Goal: Task Accomplishment & Management: Manage account settings

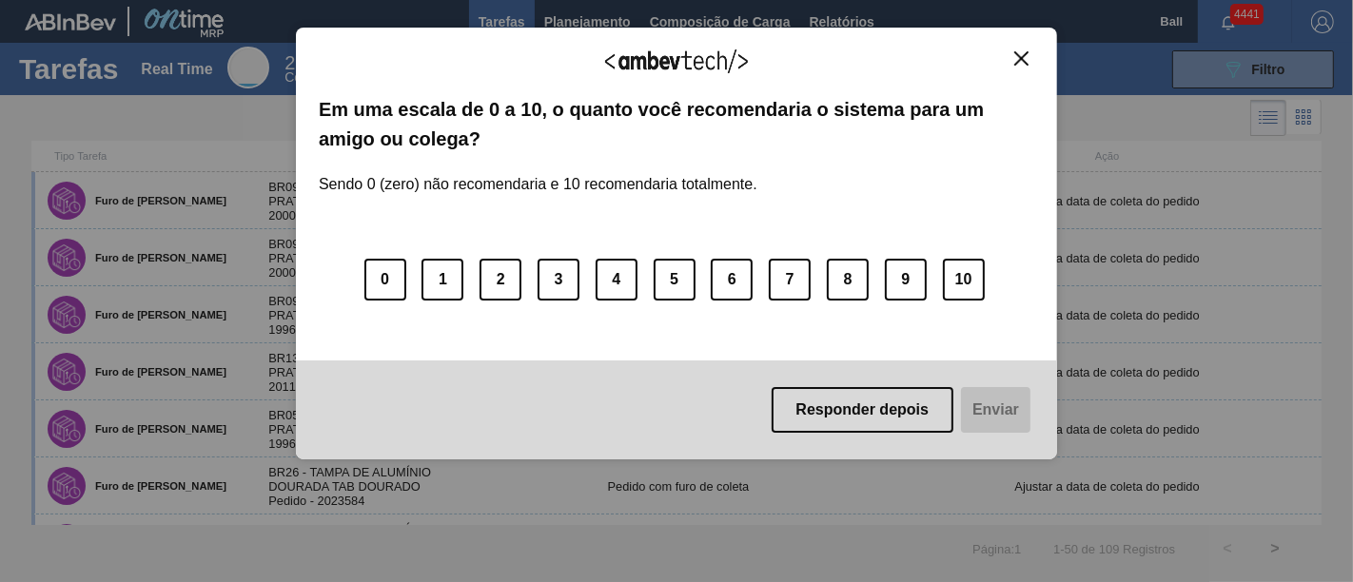
click at [1025, 55] on img "Close" at bounding box center [1021, 58] width 14 height 14
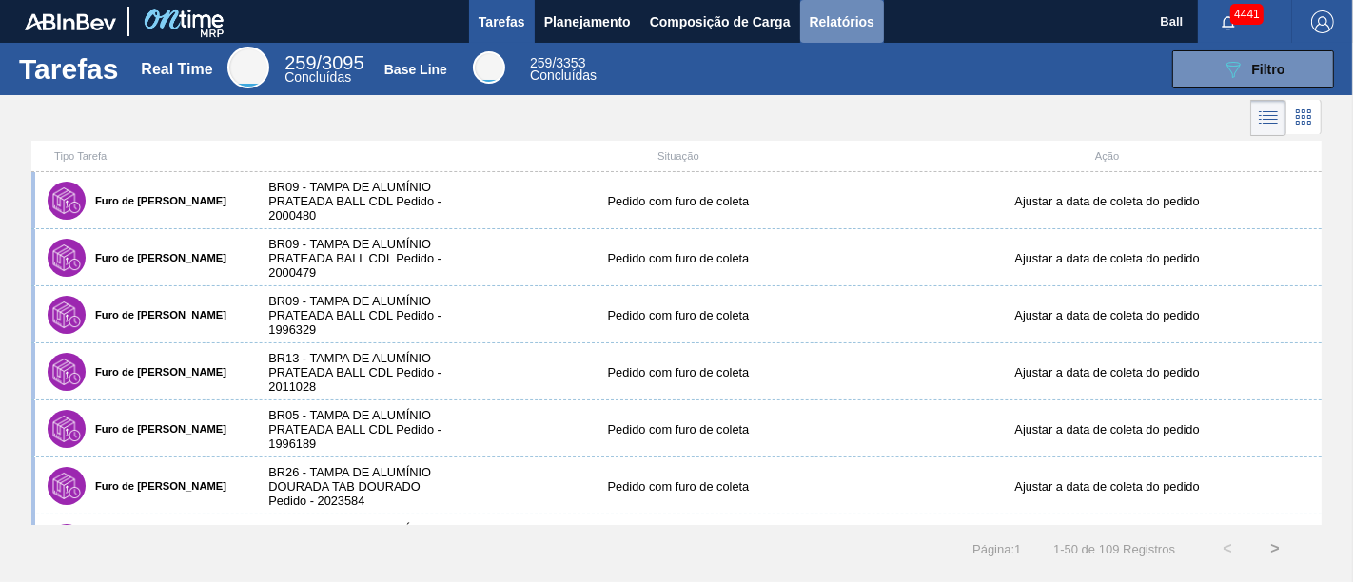
click at [837, 18] on span "Relatórios" at bounding box center [842, 21] width 65 height 23
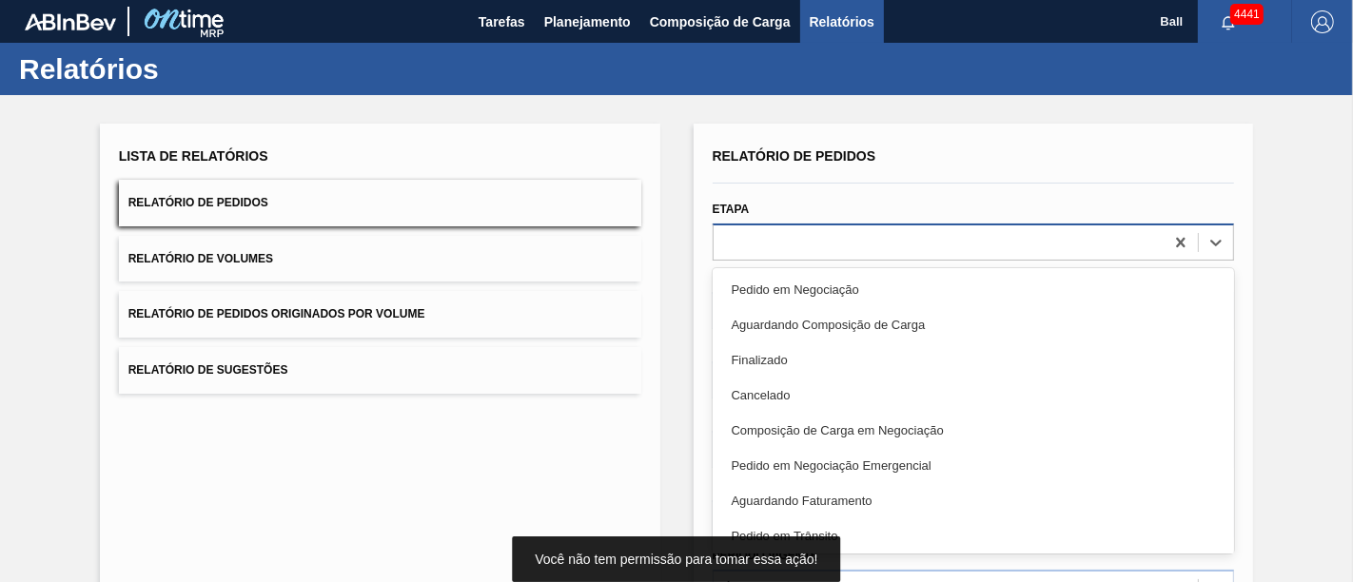
click at [791, 241] on div at bounding box center [939, 242] width 451 height 28
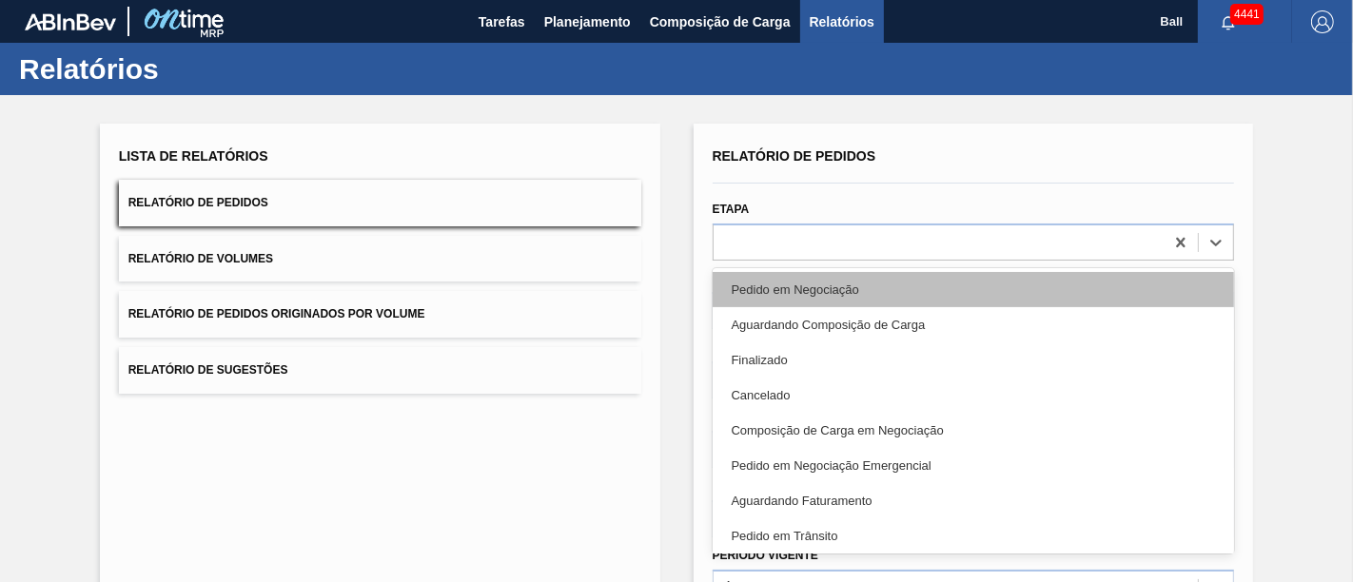
click at [785, 281] on div "Pedido em Negociação" at bounding box center [974, 289] width 522 height 35
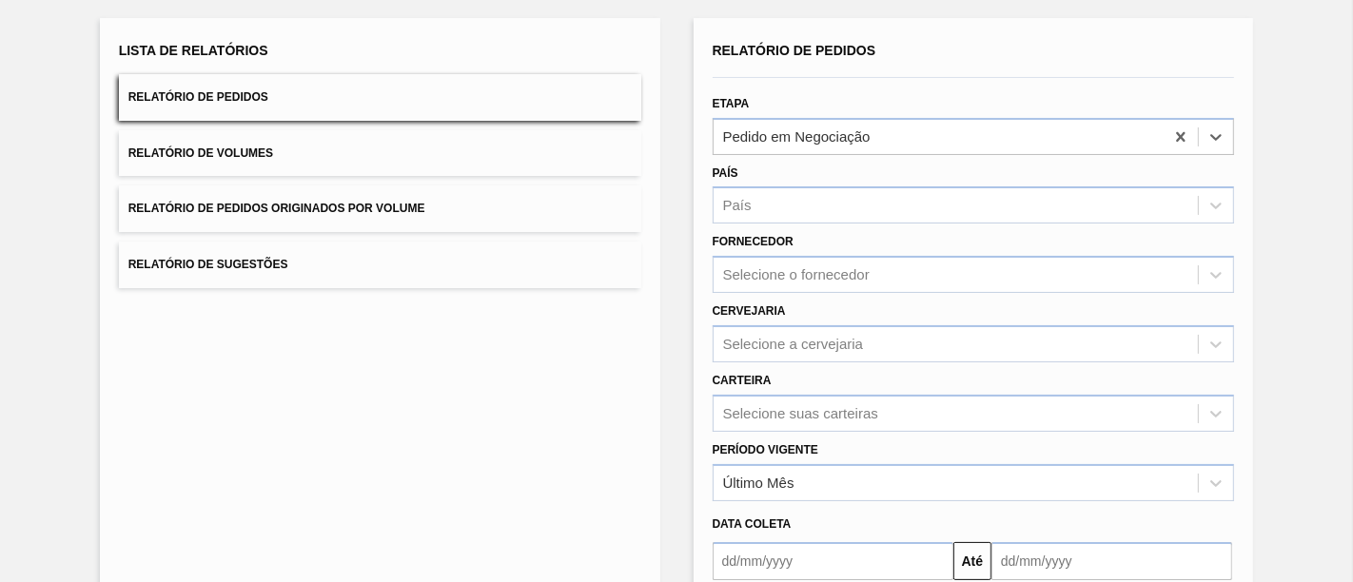
scroll to position [293, 0]
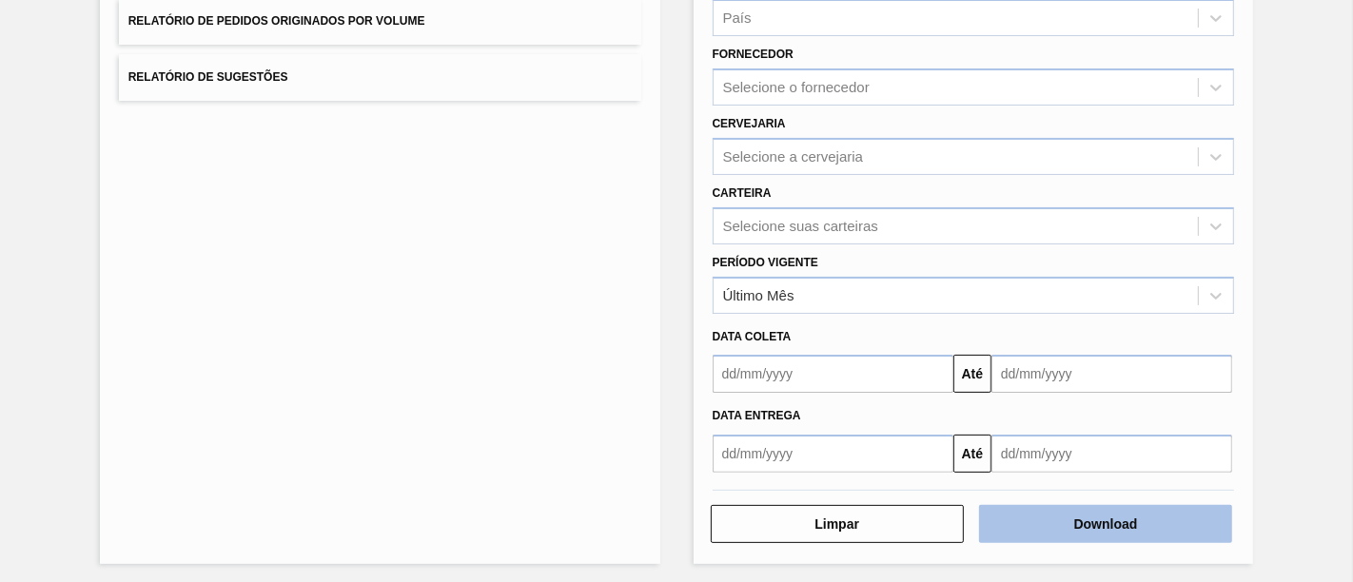
click at [1065, 514] on button "Download" at bounding box center [1105, 524] width 253 height 38
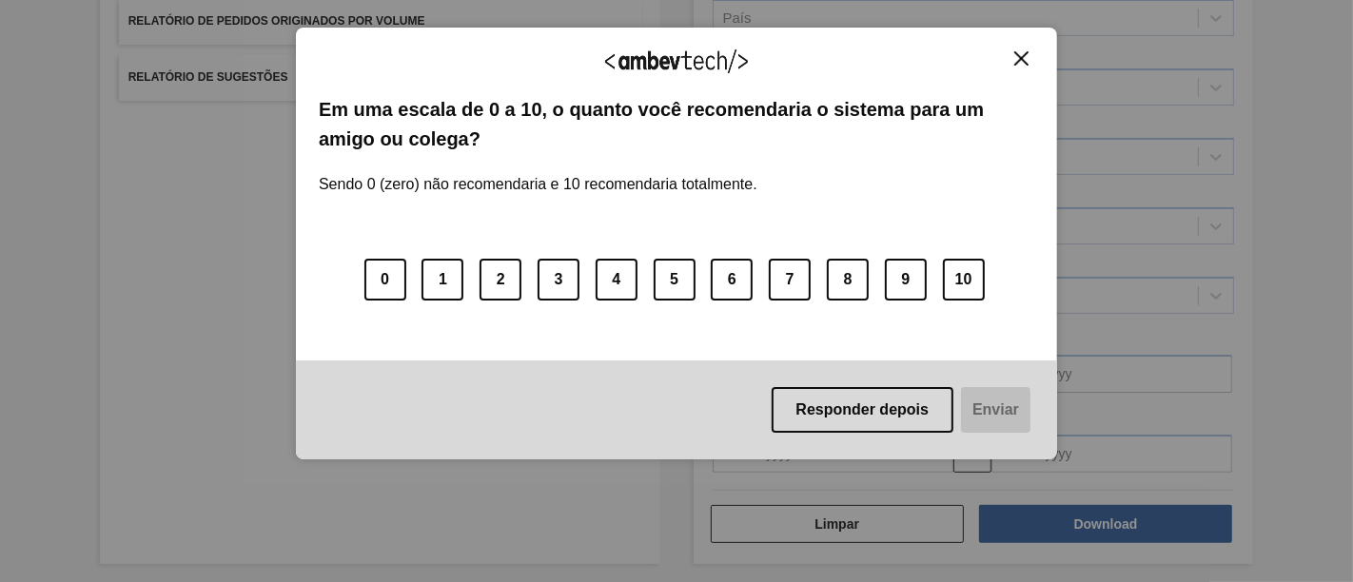
click at [1025, 52] on img "Close" at bounding box center [1021, 58] width 14 height 14
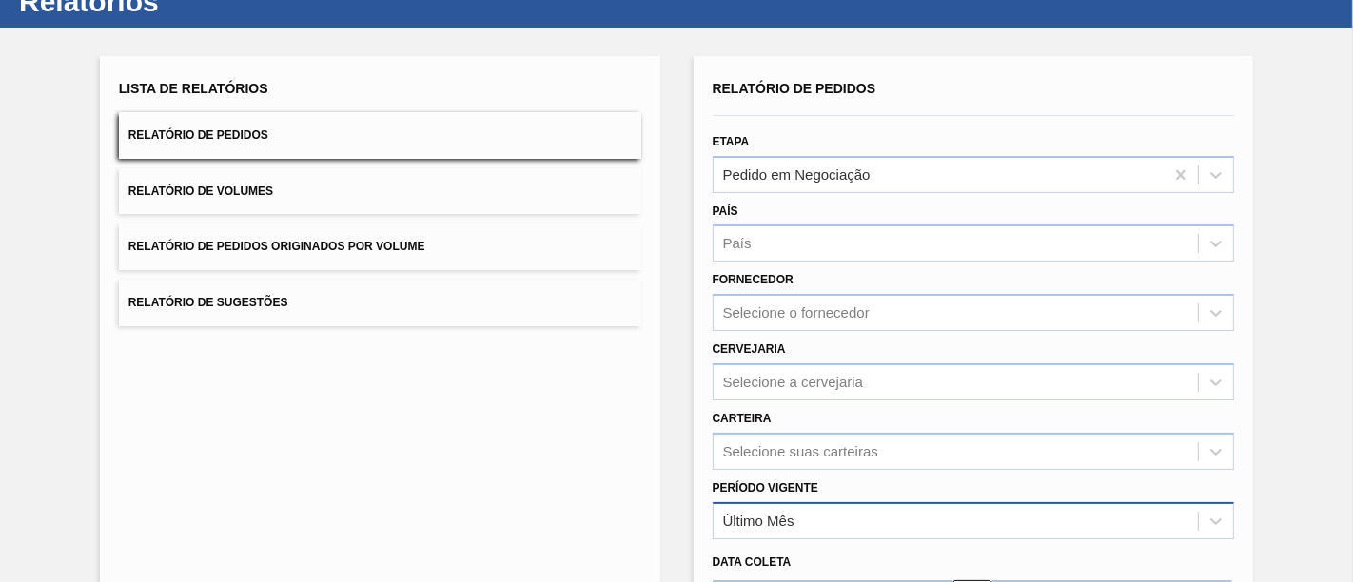
scroll to position [0, 0]
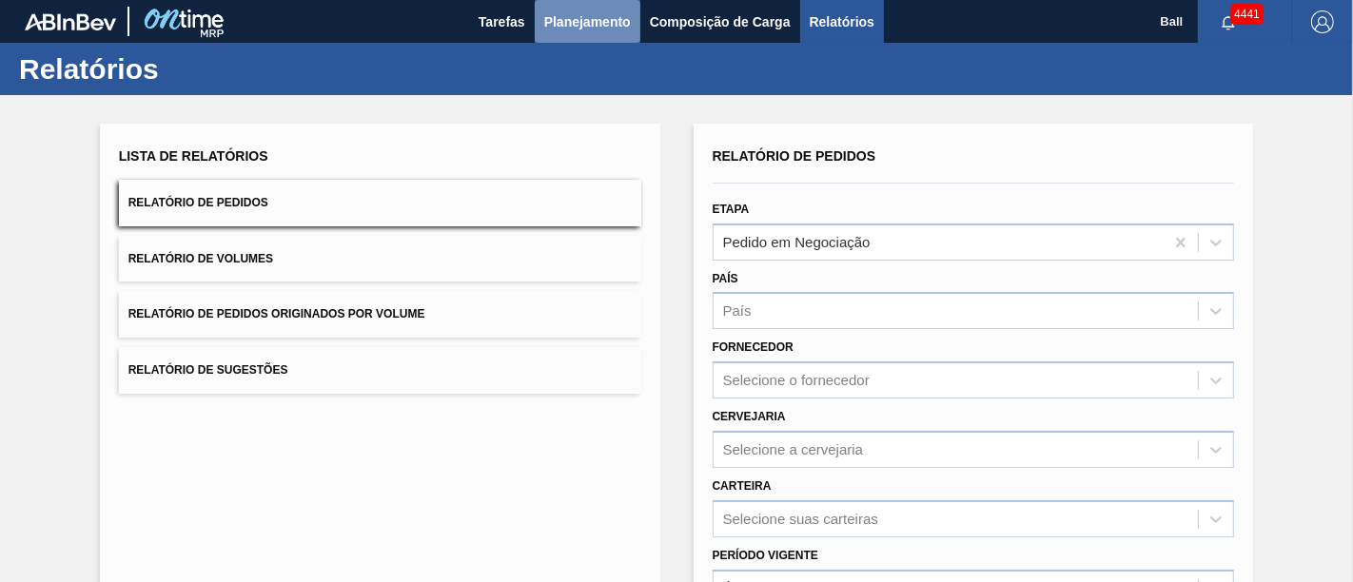
click at [568, 11] on span "Planejamento" at bounding box center [587, 21] width 87 height 23
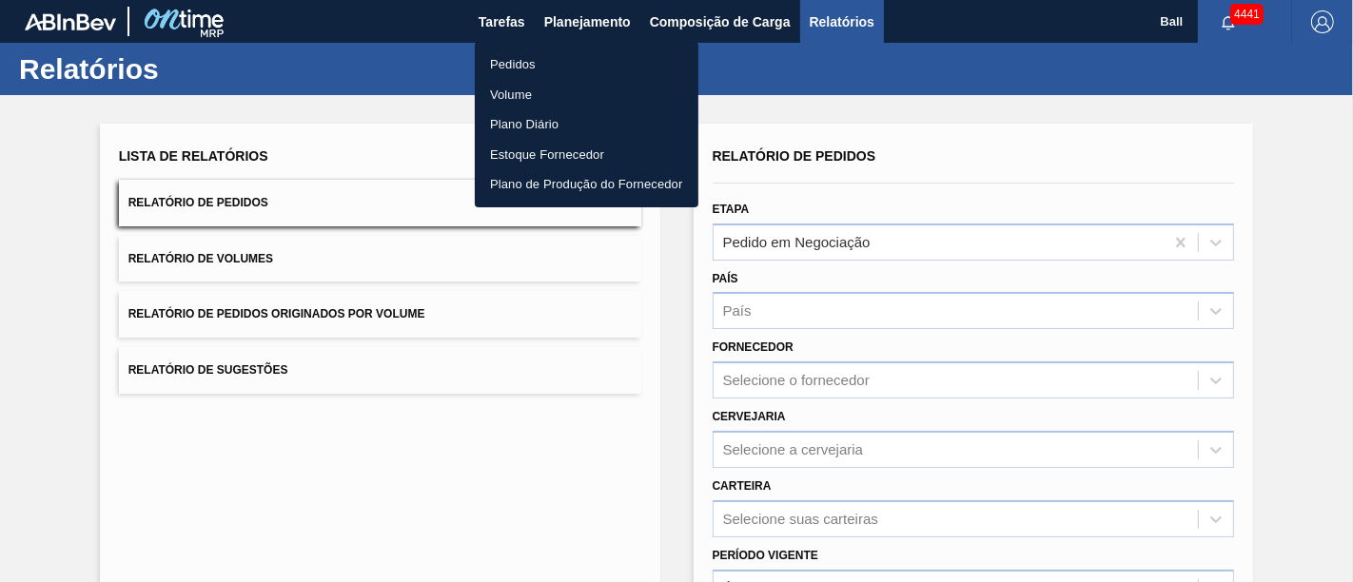
drag, startPoint x: 513, startPoint y: 56, endPoint x: 1161, endPoint y: 75, distance: 648.3
click at [514, 55] on li "Pedidos" at bounding box center [587, 64] width 224 height 30
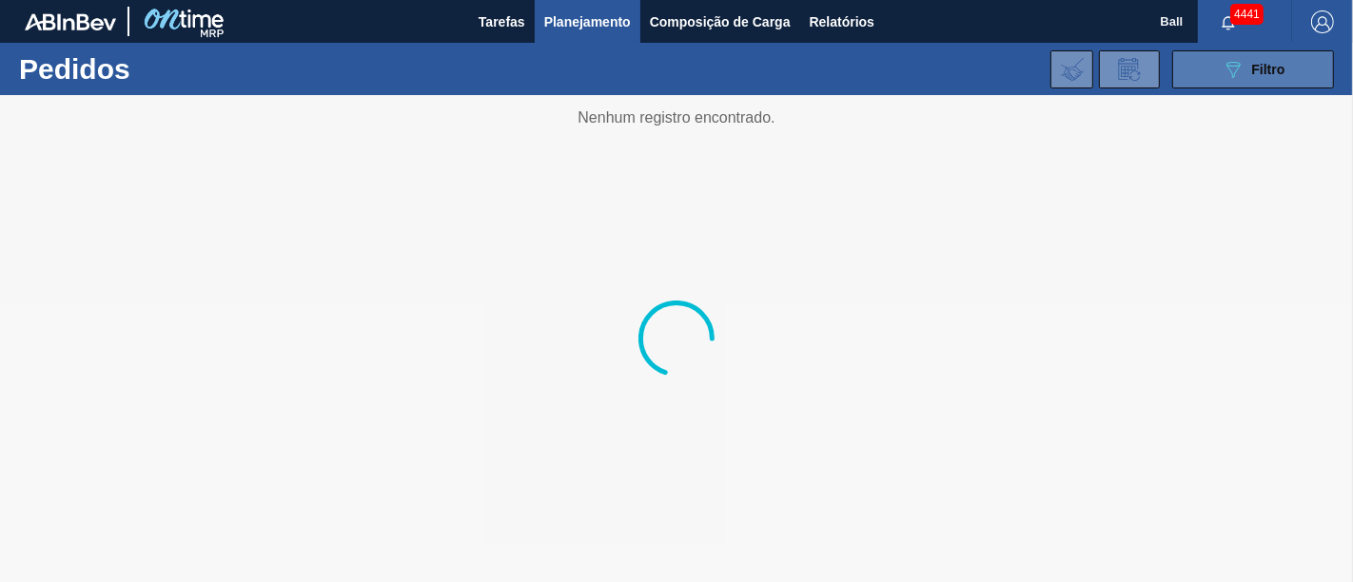
click at [1242, 69] on icon "089F7B8B-B2A5-4AFE-B5C0-19BA573D28AC" at bounding box center [1233, 69] width 23 height 23
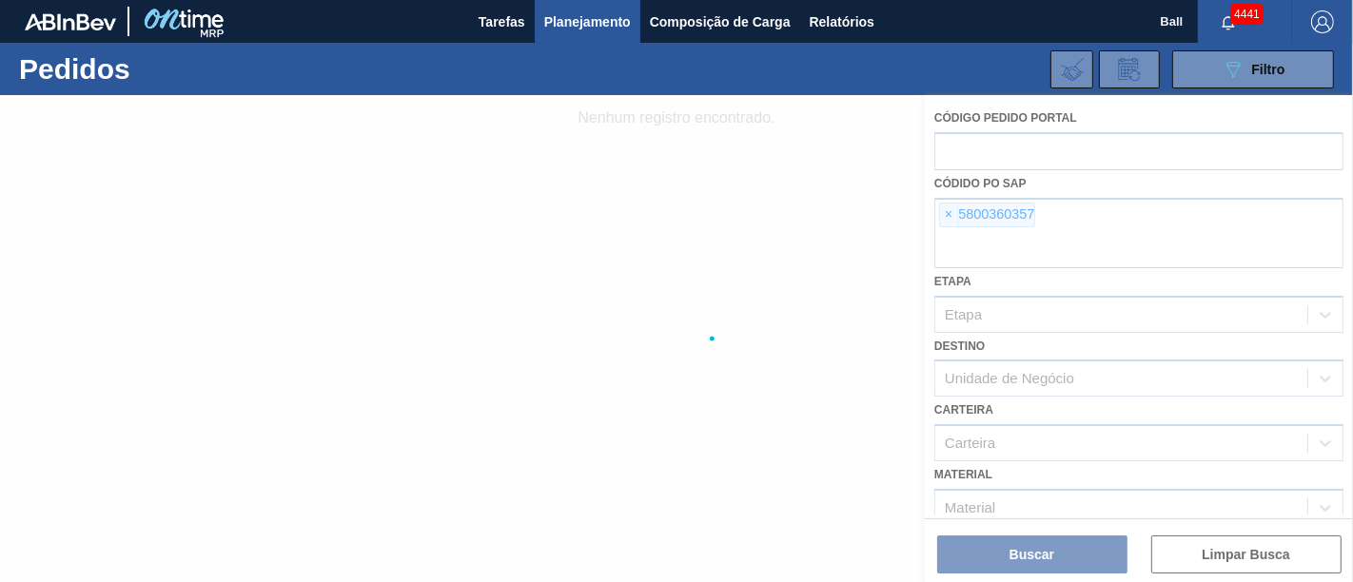
click at [945, 214] on div at bounding box center [676, 338] width 1353 height 487
click at [945, 213] on div at bounding box center [676, 338] width 1353 height 487
click at [949, 209] on div at bounding box center [676, 338] width 1353 height 487
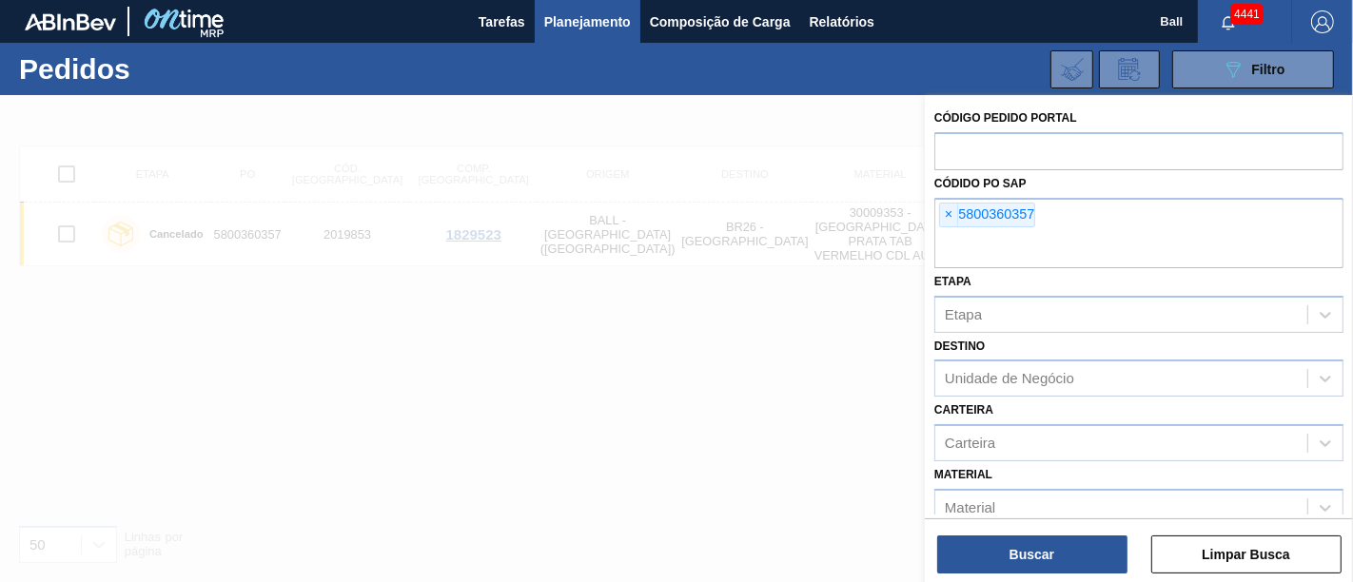
click at [949, 209] on span "×" at bounding box center [949, 215] width 18 height 23
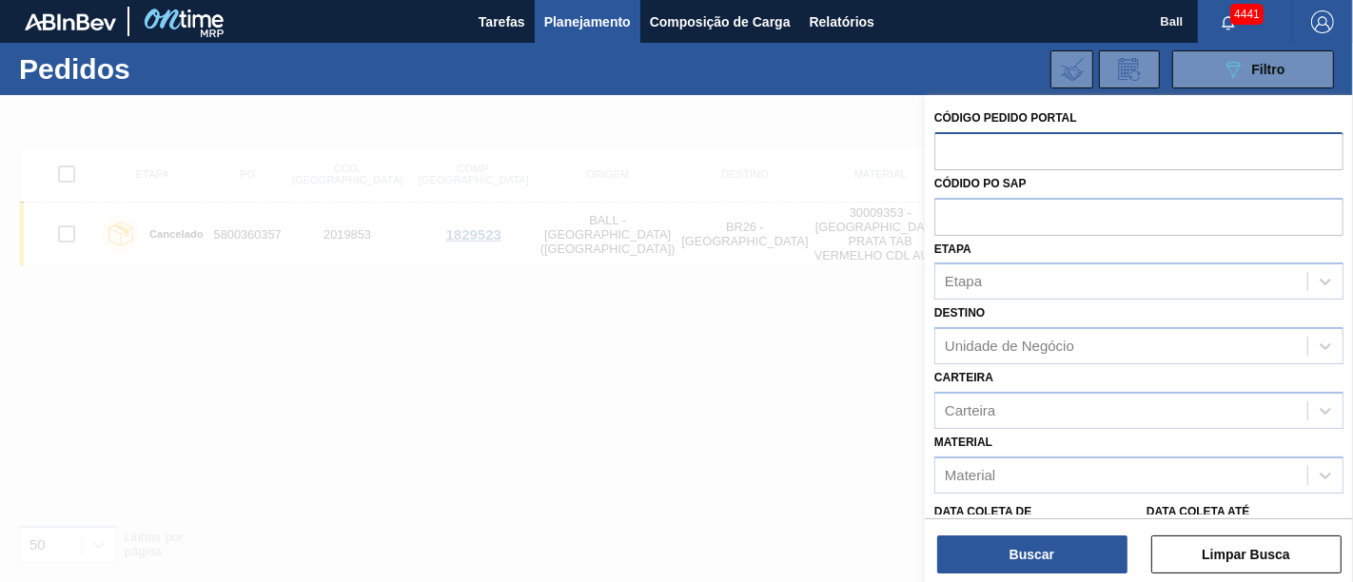
click at [949, 147] on input "text" at bounding box center [1138, 150] width 409 height 36
paste input "text"
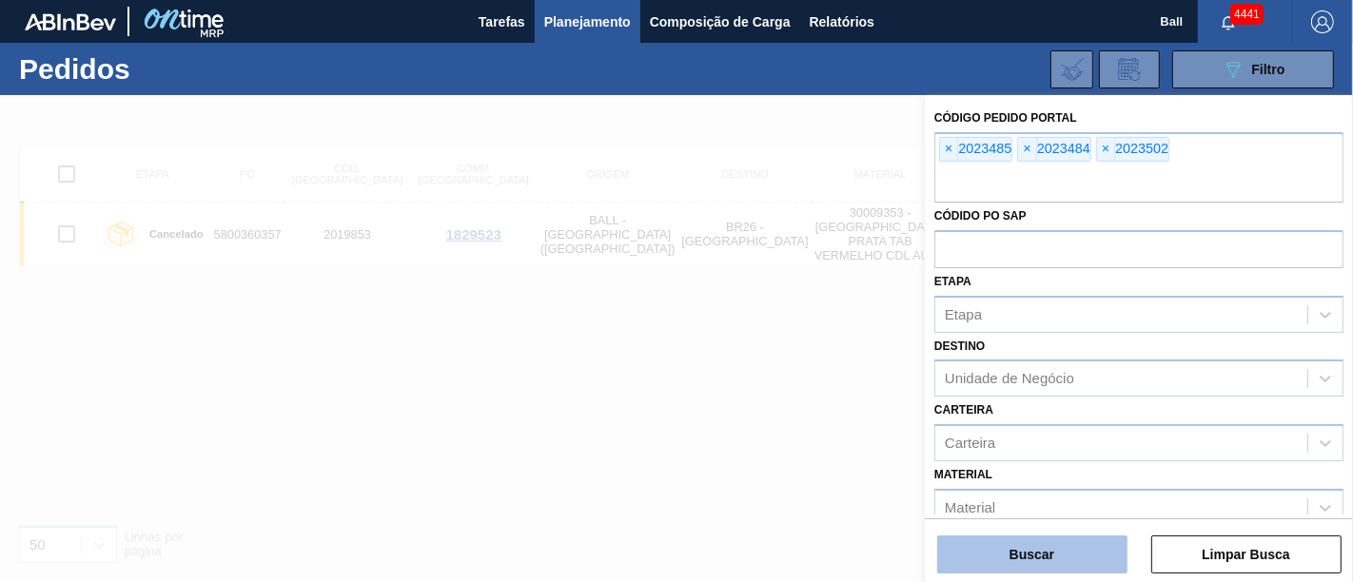
click at [1099, 551] on button "Buscar" at bounding box center [1032, 555] width 190 height 38
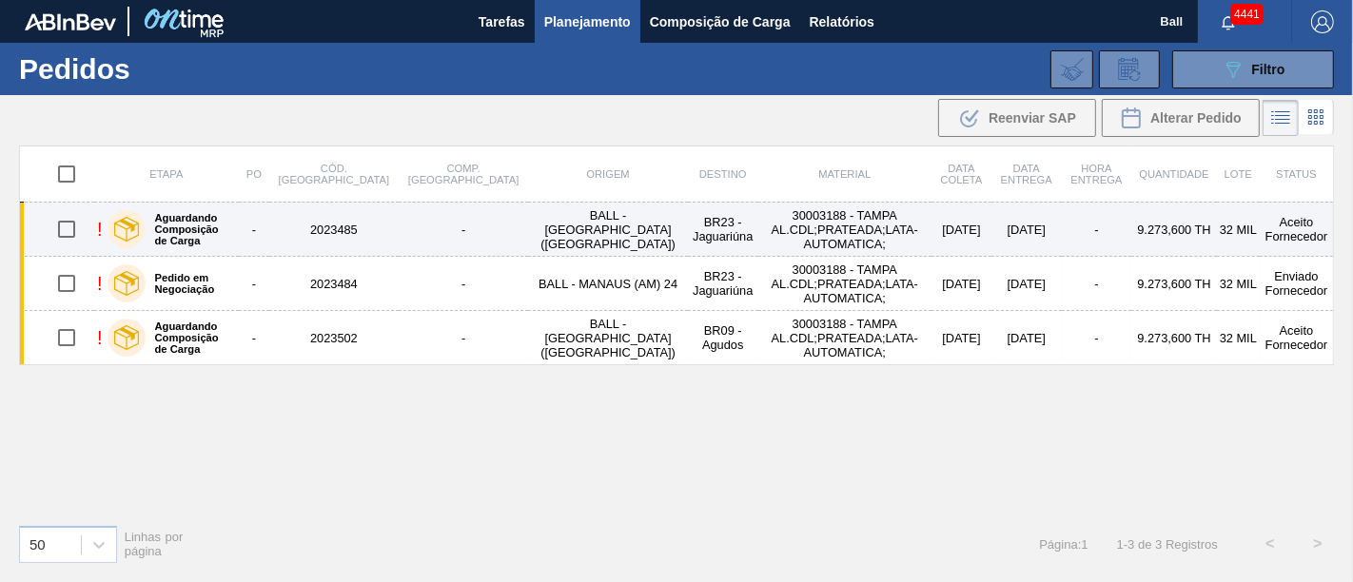
click at [758, 217] on td "30003188 - TAMPA AL.CDL;PRATEADA;LATA-AUTOMATICA;" at bounding box center [844, 230] width 173 height 54
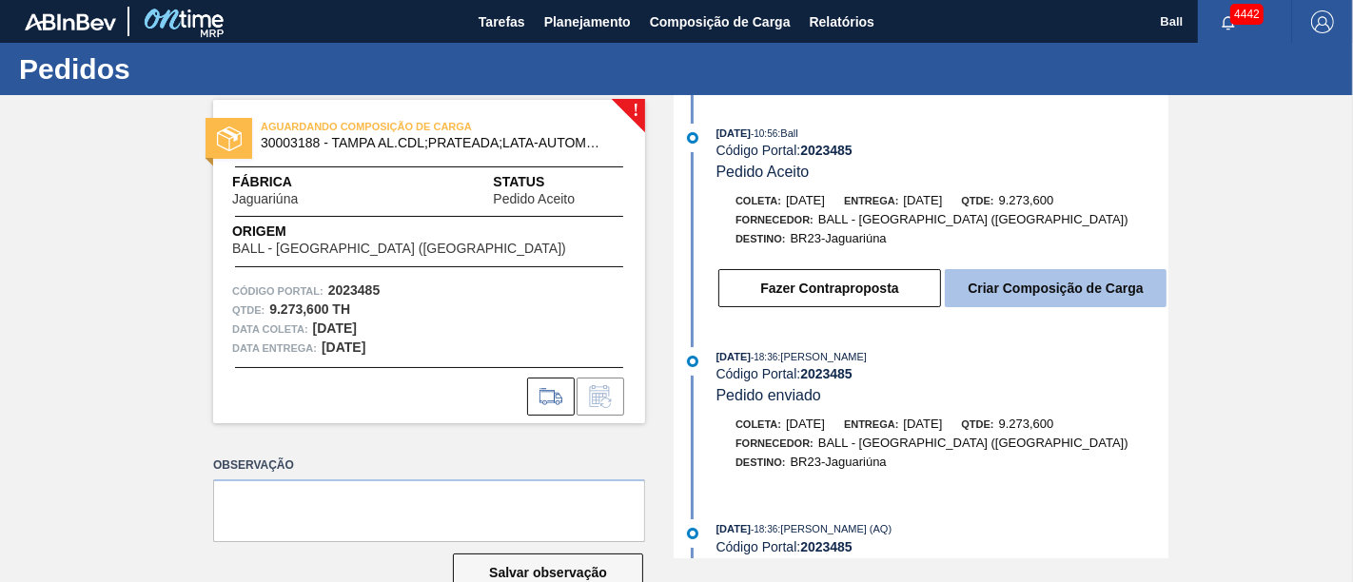
click at [1050, 299] on button "Criar Composição de Carga" at bounding box center [1056, 288] width 222 height 38
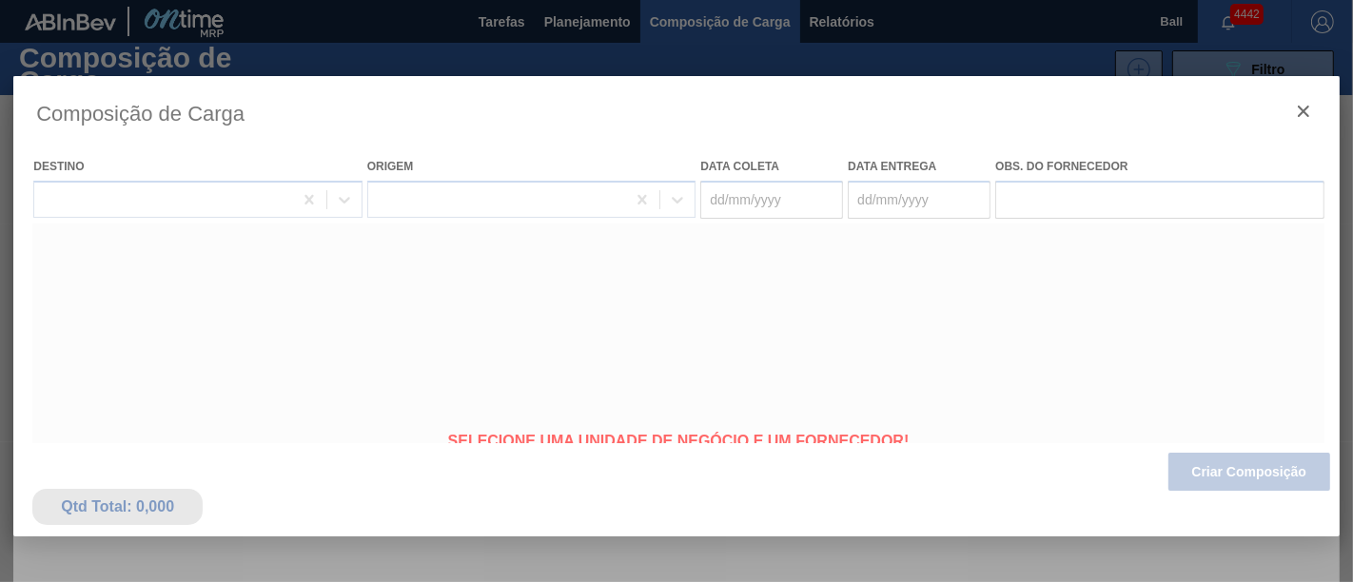
type coleta "[DATE]"
type entrega "[DATE]"
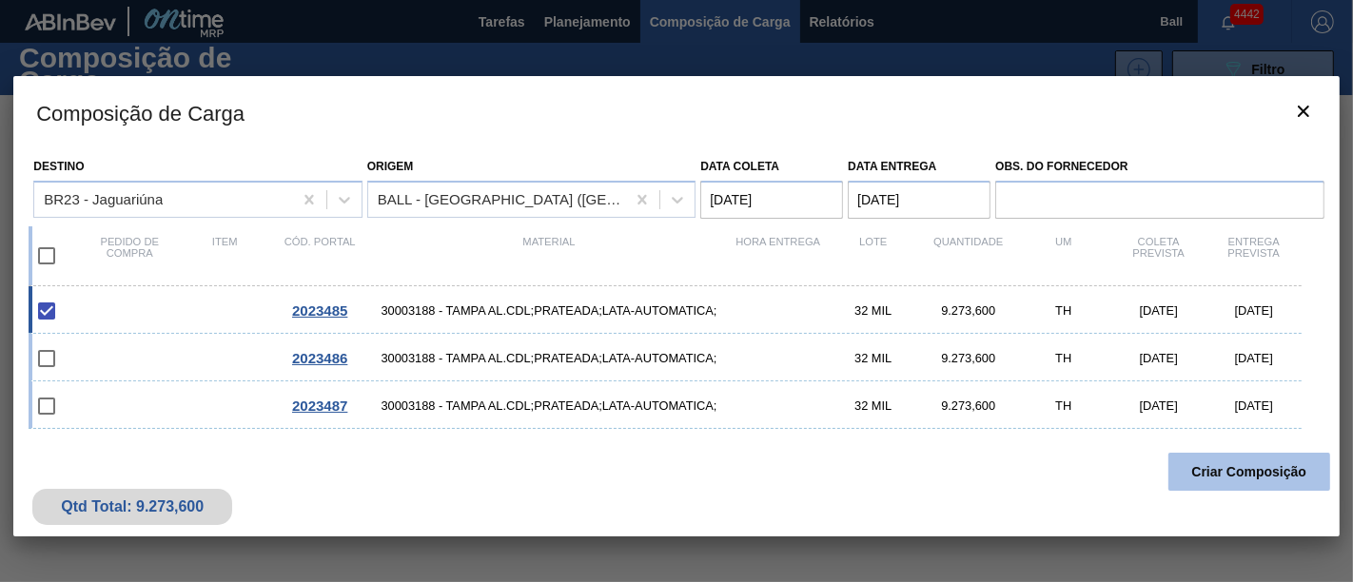
click at [1237, 456] on button "Criar Composição" at bounding box center [1250, 472] width 162 height 38
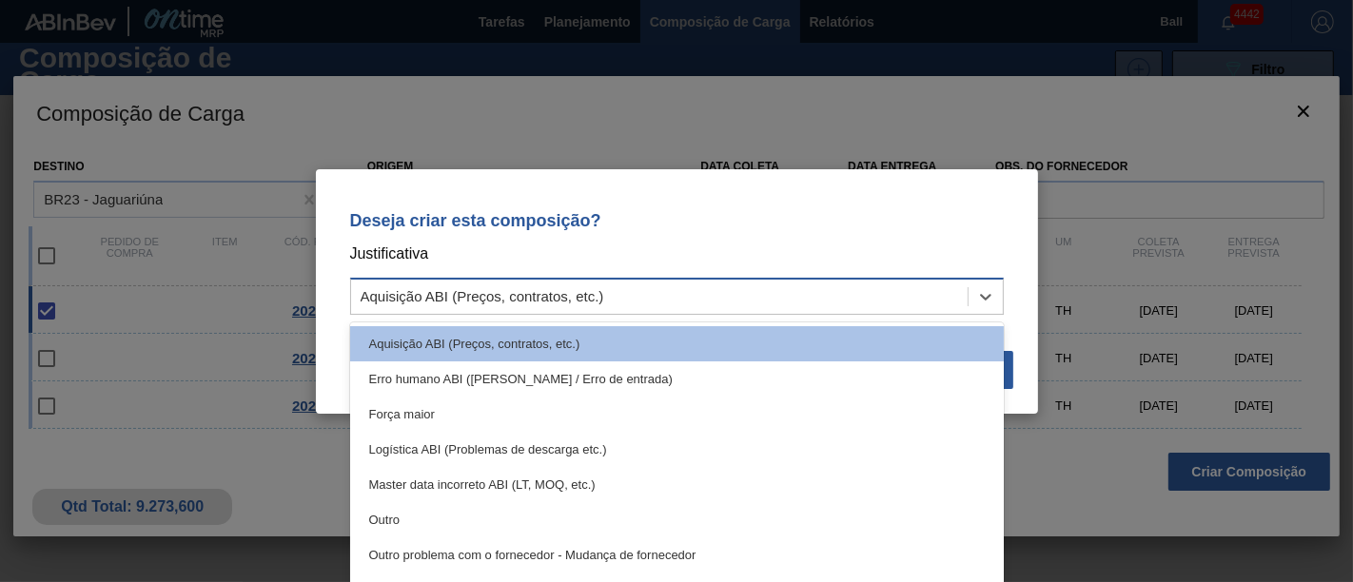
click at [650, 299] on div "Aquisição ABI (Preços, contratos, etc.)" at bounding box center [659, 297] width 617 height 28
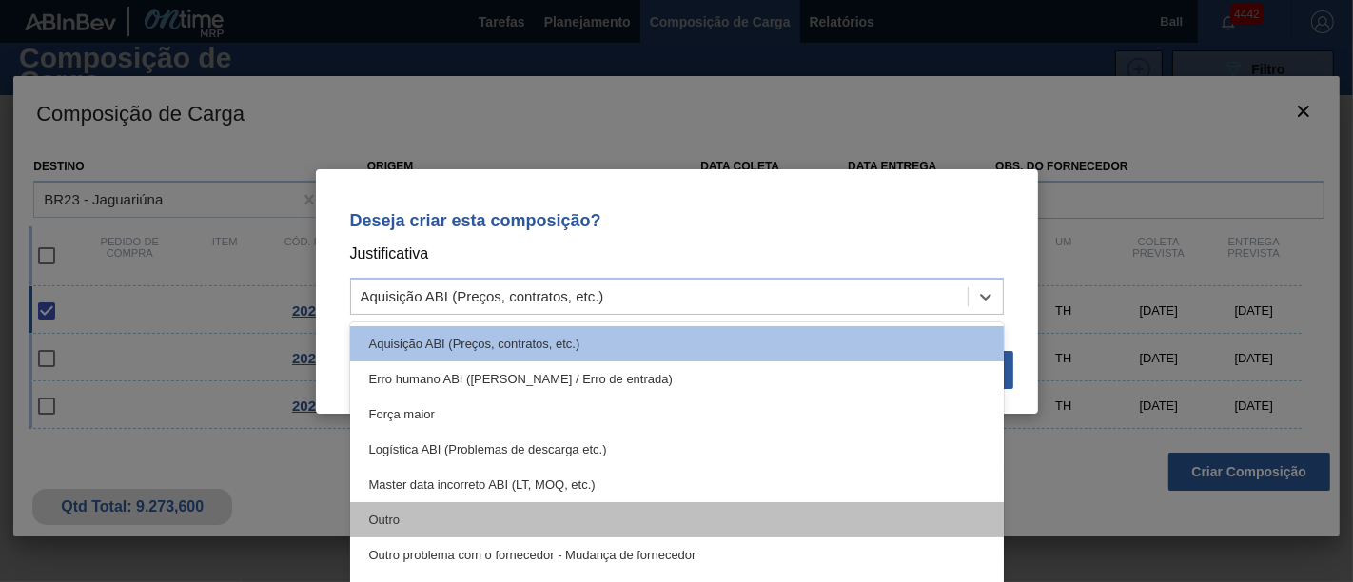
click at [427, 521] on div "Outro" at bounding box center [677, 519] width 654 height 35
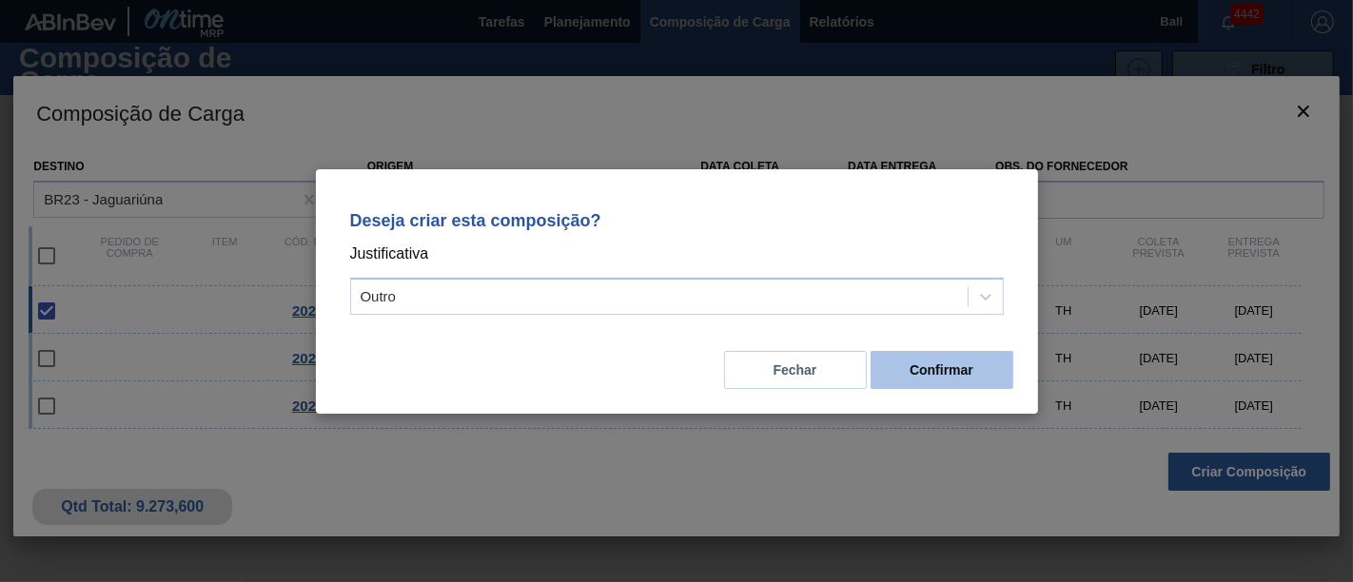
click at [975, 379] on button "Confirmar" at bounding box center [942, 370] width 143 height 38
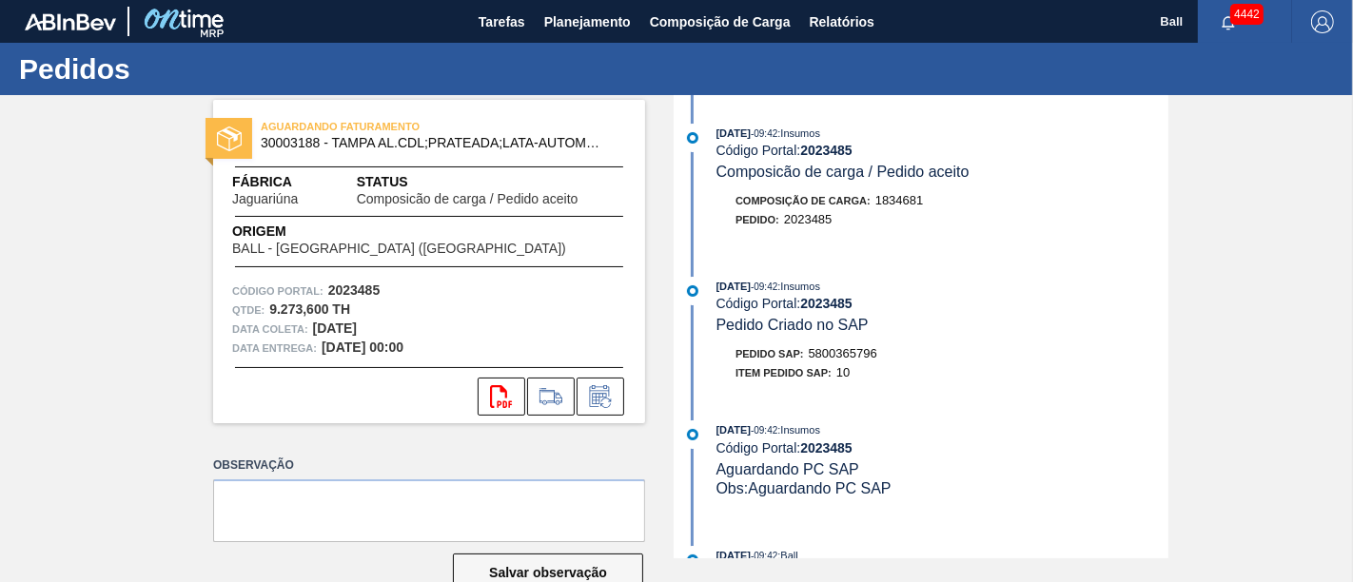
click at [882, 363] on div "Pedido SAP: 5800365796" at bounding box center [943, 353] width 452 height 19
drag, startPoint x: 855, startPoint y: 364, endPoint x: 812, endPoint y: 364, distance: 43.8
click at [812, 364] on div "Pedido SAP: 5800365796" at bounding box center [943, 353] width 452 height 19
copy span "5800365796"
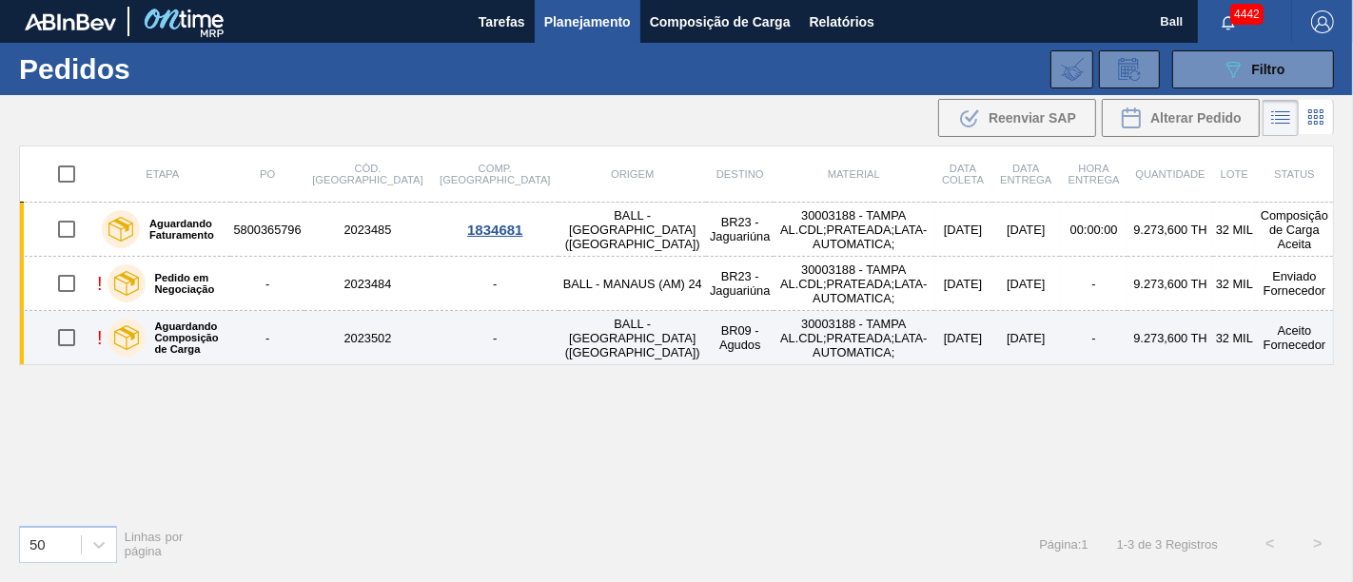
click at [782, 338] on td "30003188 - TAMPA AL.CDL;PRATEADA;LATA-AUTOMATICA;" at bounding box center [854, 338] width 160 height 54
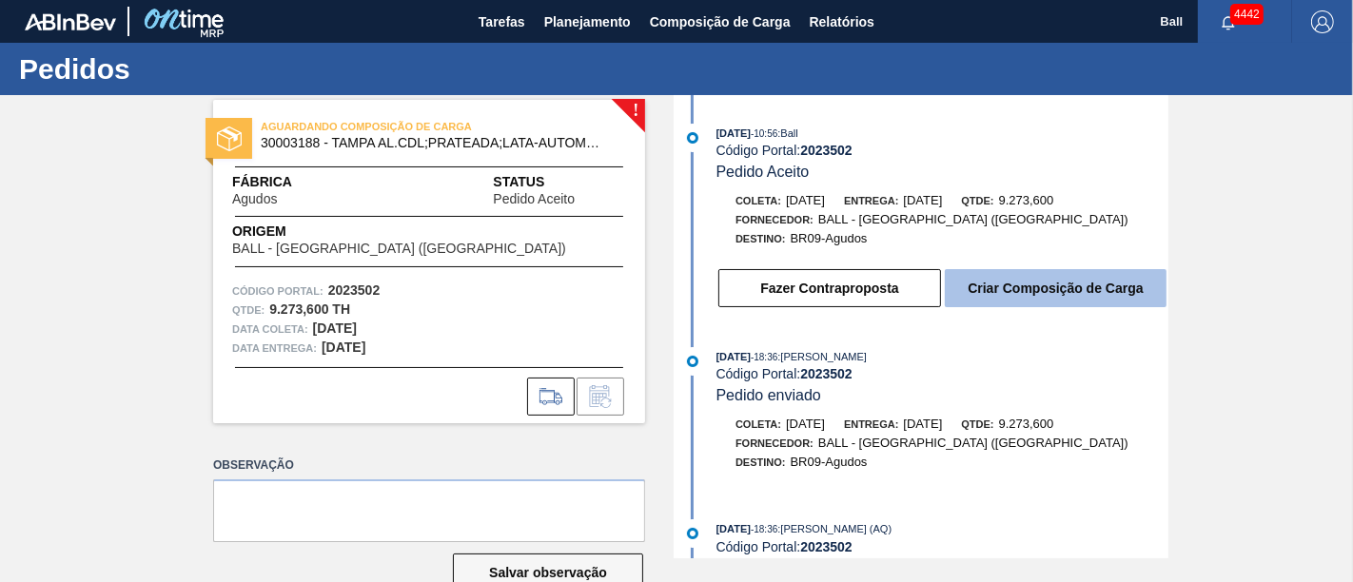
click at [1045, 295] on button "Criar Composição de Carga" at bounding box center [1056, 288] width 222 height 38
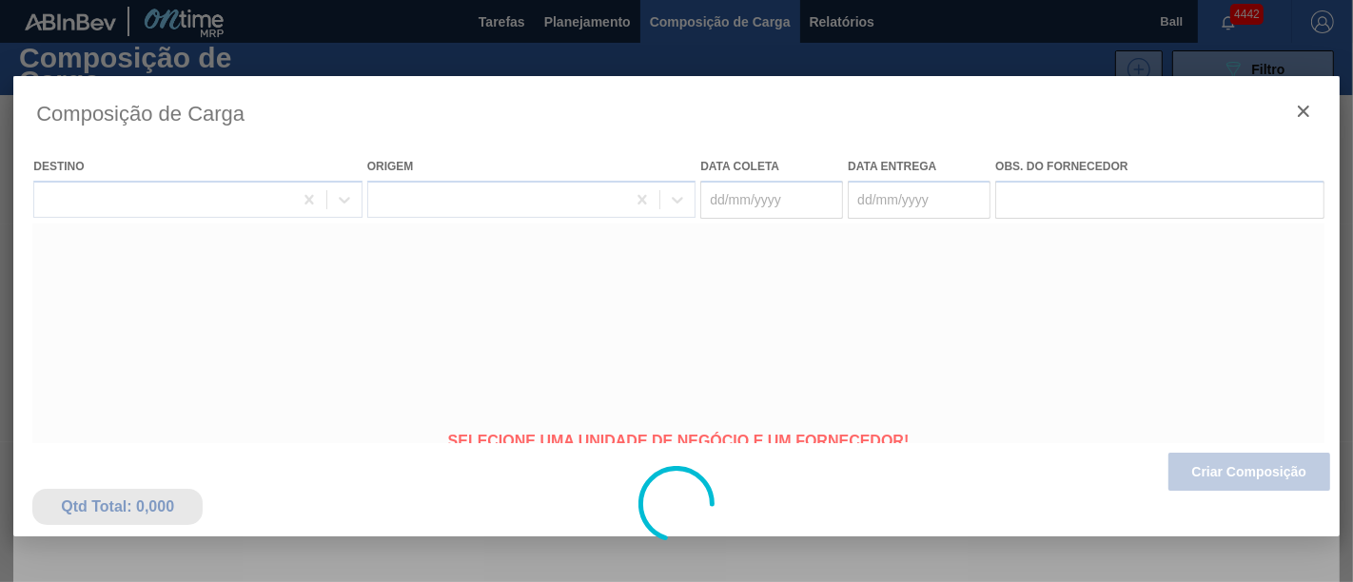
type coleta "[DATE]"
type entrega "[DATE]"
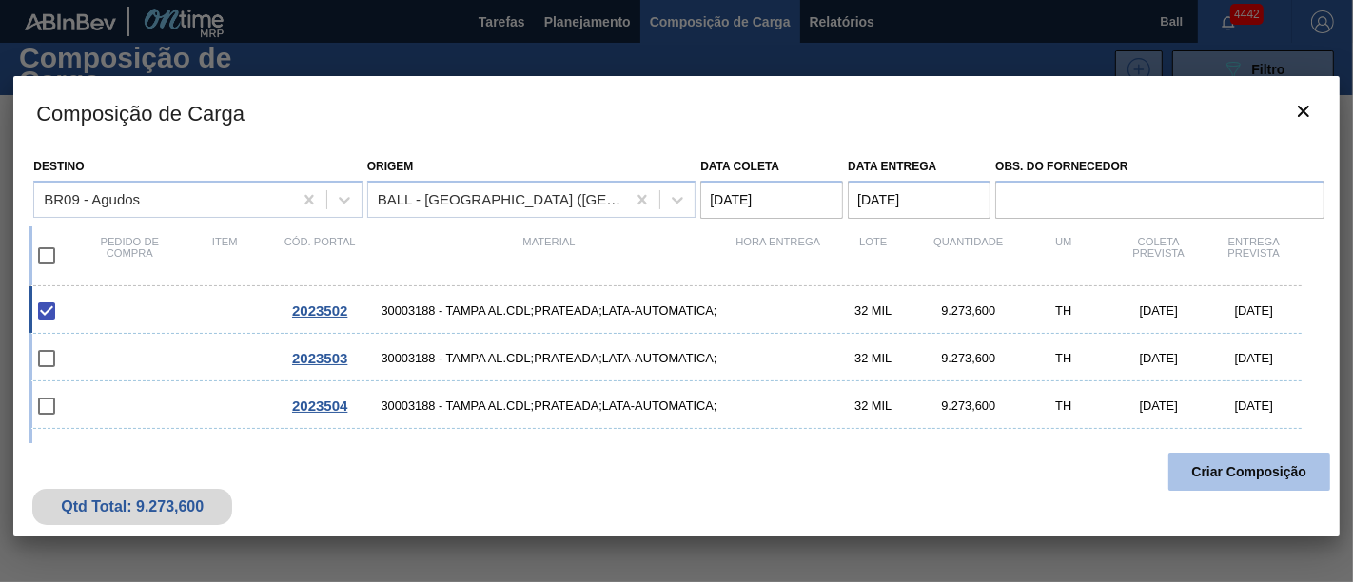
click at [1239, 466] on button "Criar Composição" at bounding box center [1250, 472] width 162 height 38
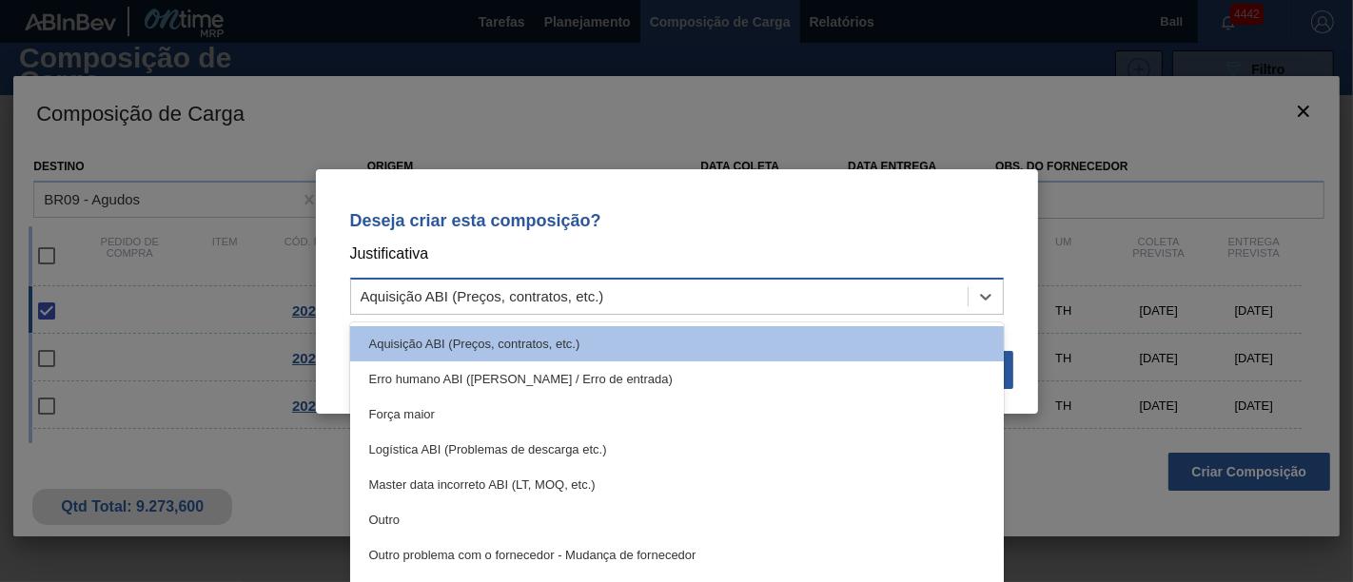
click at [498, 301] on div "Aquisição ABI (Preços, contratos, etc.)" at bounding box center [483, 296] width 244 height 16
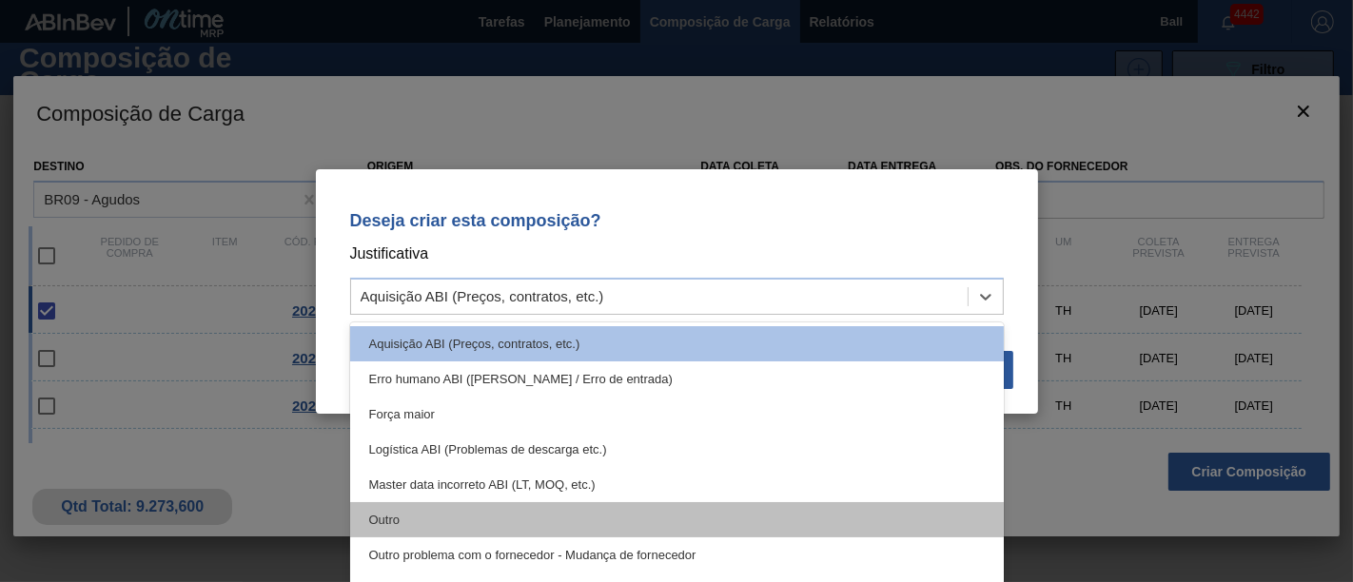
click at [419, 512] on div "Outro" at bounding box center [677, 519] width 654 height 35
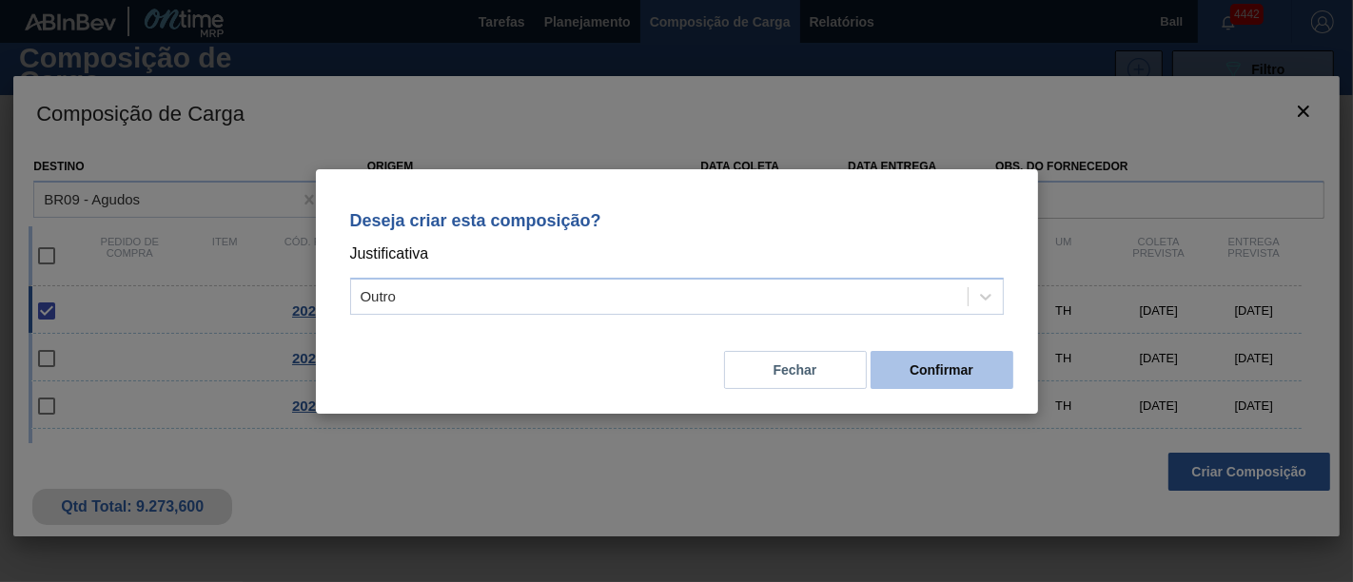
click at [889, 369] on button "Confirmar" at bounding box center [942, 370] width 143 height 38
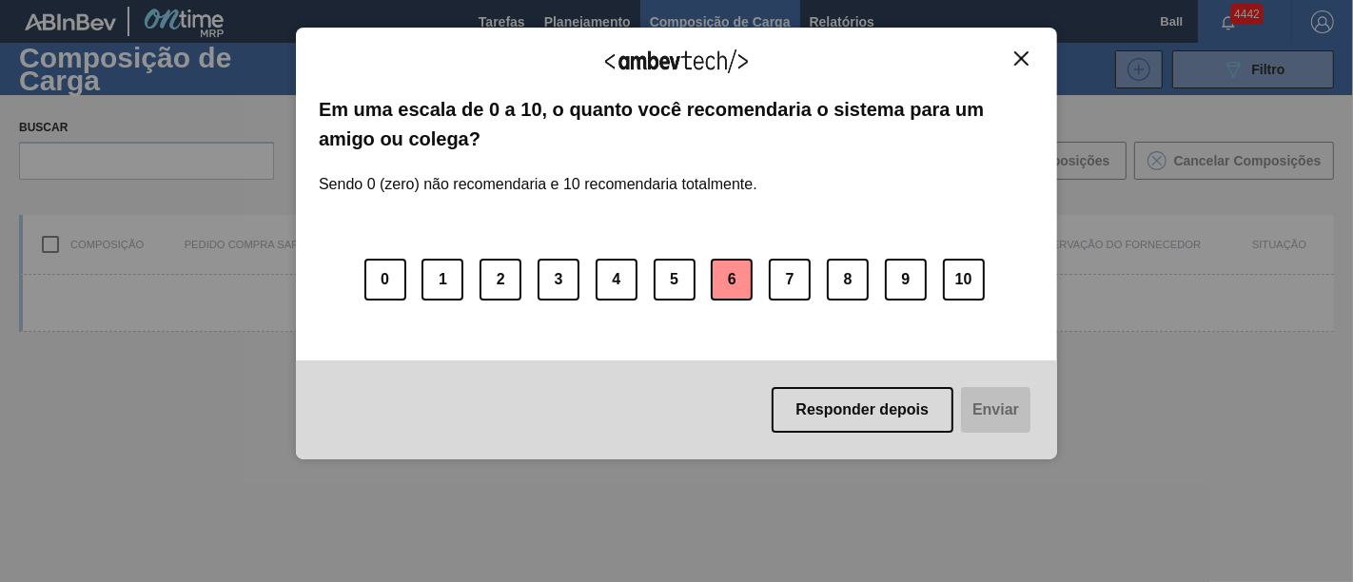
click at [723, 278] on button "6" at bounding box center [732, 280] width 42 height 42
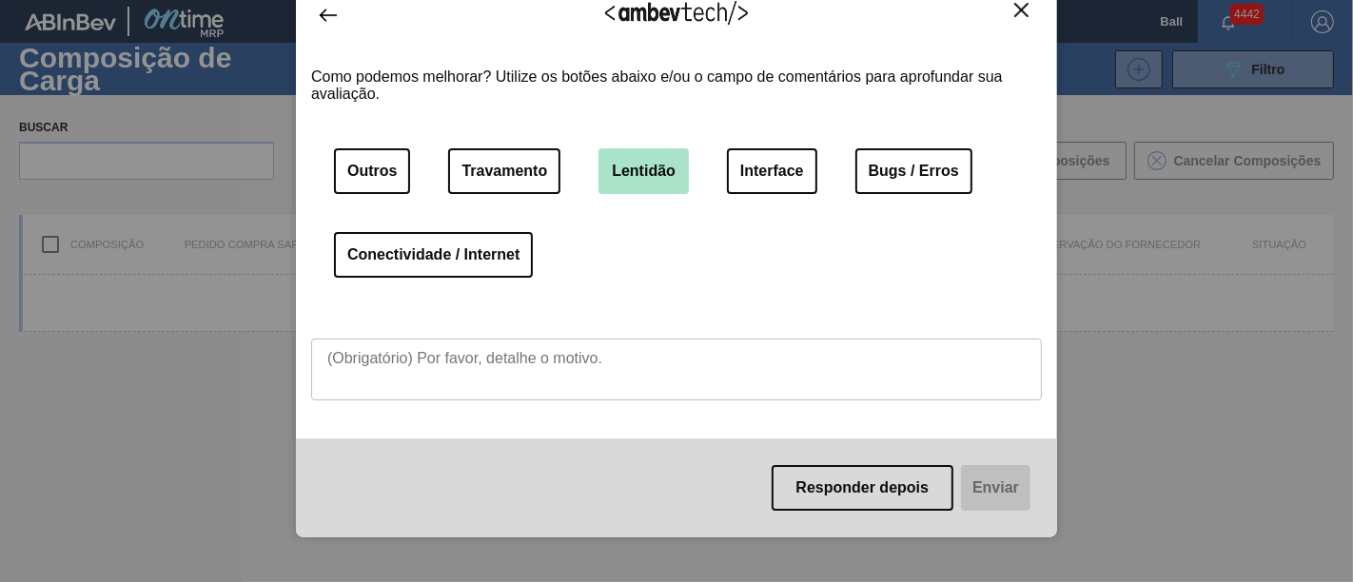
click at [651, 167] on button "Lentidão" at bounding box center [644, 171] width 90 height 46
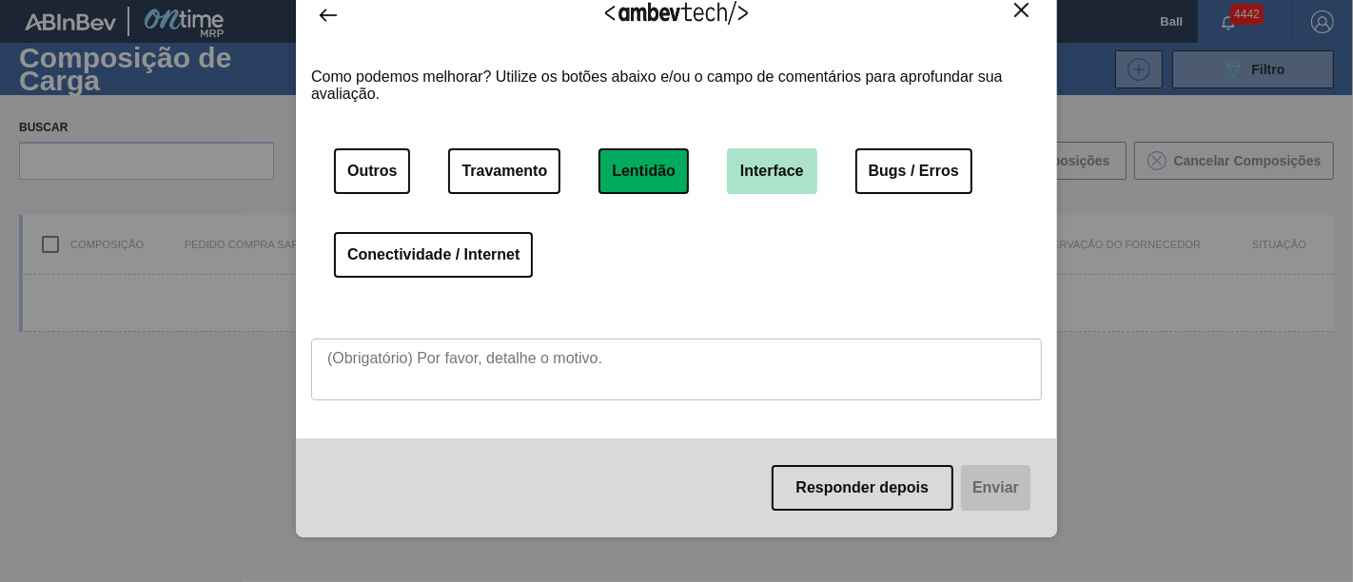
click at [755, 170] on button "Interface" at bounding box center [772, 171] width 90 height 46
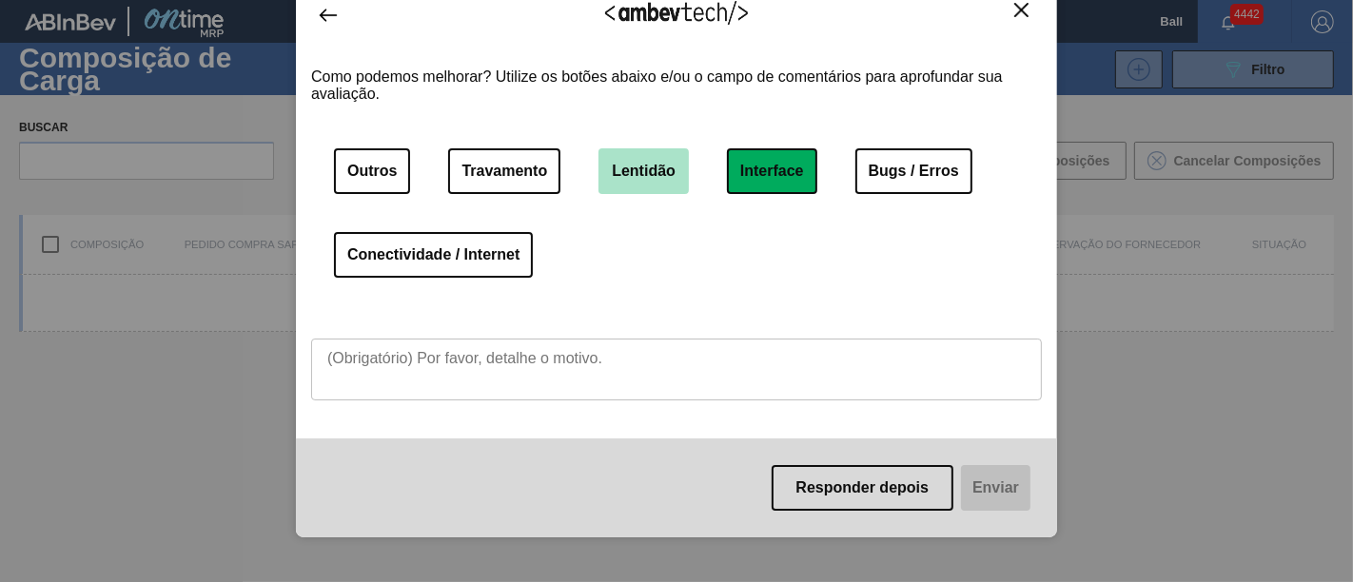
click at [642, 167] on button "Lentidão" at bounding box center [644, 171] width 90 height 46
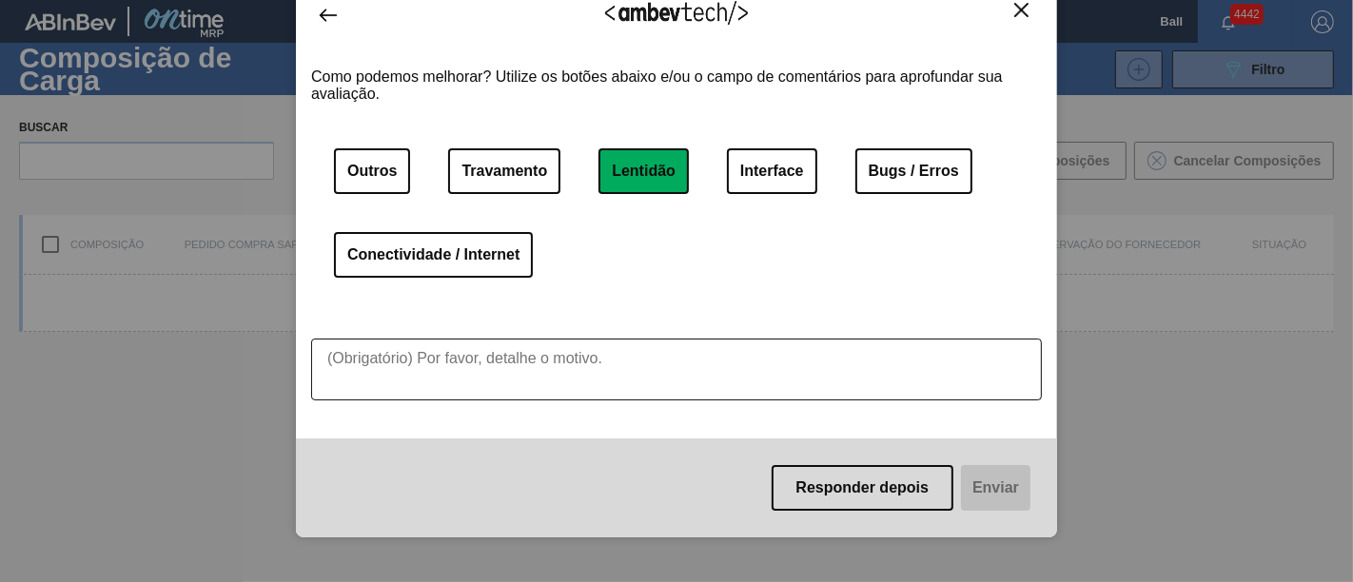
click at [483, 366] on textarea at bounding box center [676, 370] width 731 height 62
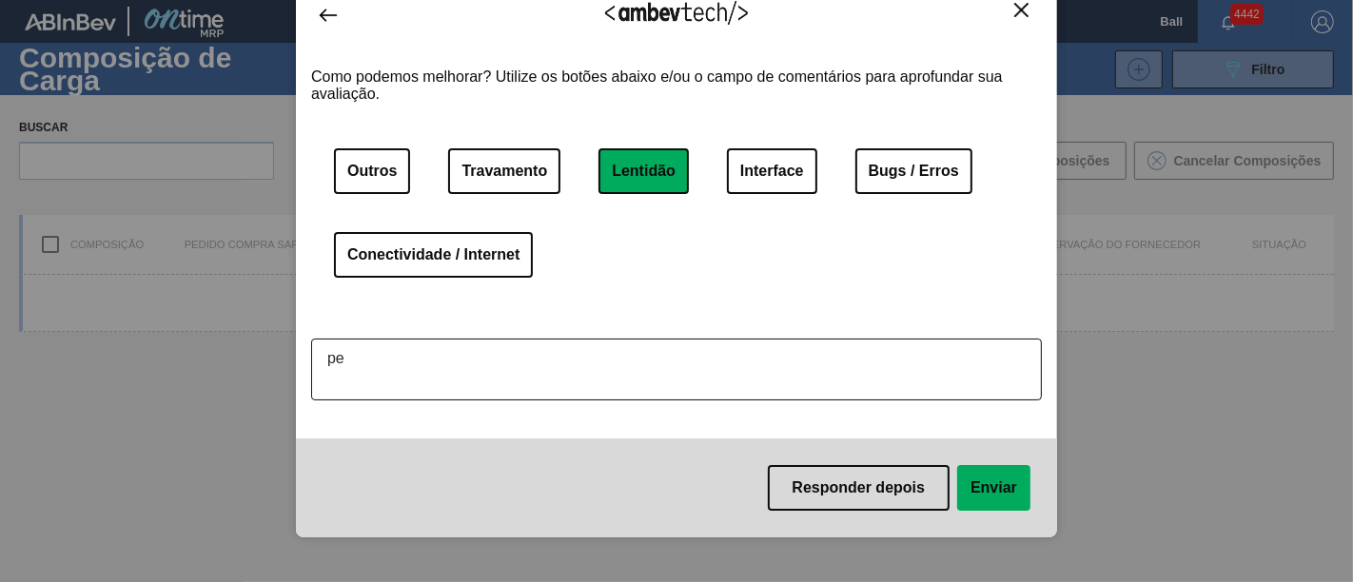
type textarea "p"
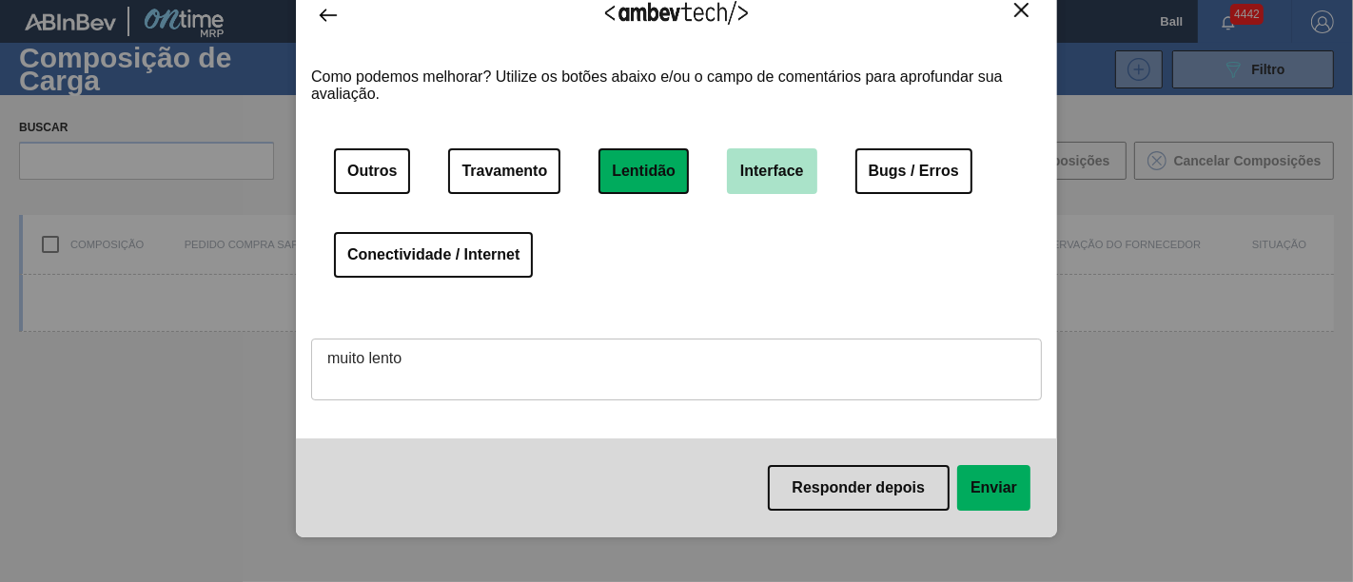
click at [757, 167] on button "Interface" at bounding box center [772, 171] width 90 height 46
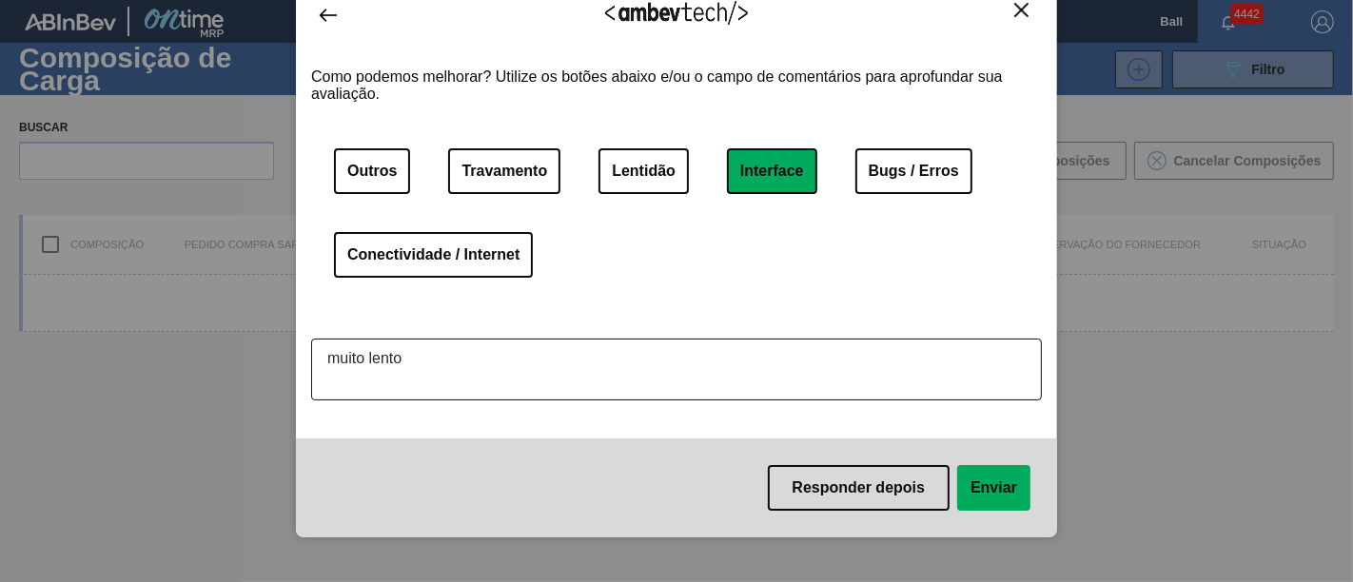
drag, startPoint x: 471, startPoint y: 358, endPoint x: 107, endPoint y: 350, distance: 364.5
click at [107, 350] on div "Agradecemos seu feedback! Em uma escala de 0 a 10, o quanto você recomendaria o…" at bounding box center [676, 291] width 1353 height 582
type textarea "n"
drag, startPoint x: 411, startPoint y: 361, endPoint x: 362, endPoint y: 353, distance: 50.1
click at [362, 353] on textarea "neces´pario ajustes" at bounding box center [676, 370] width 731 height 62
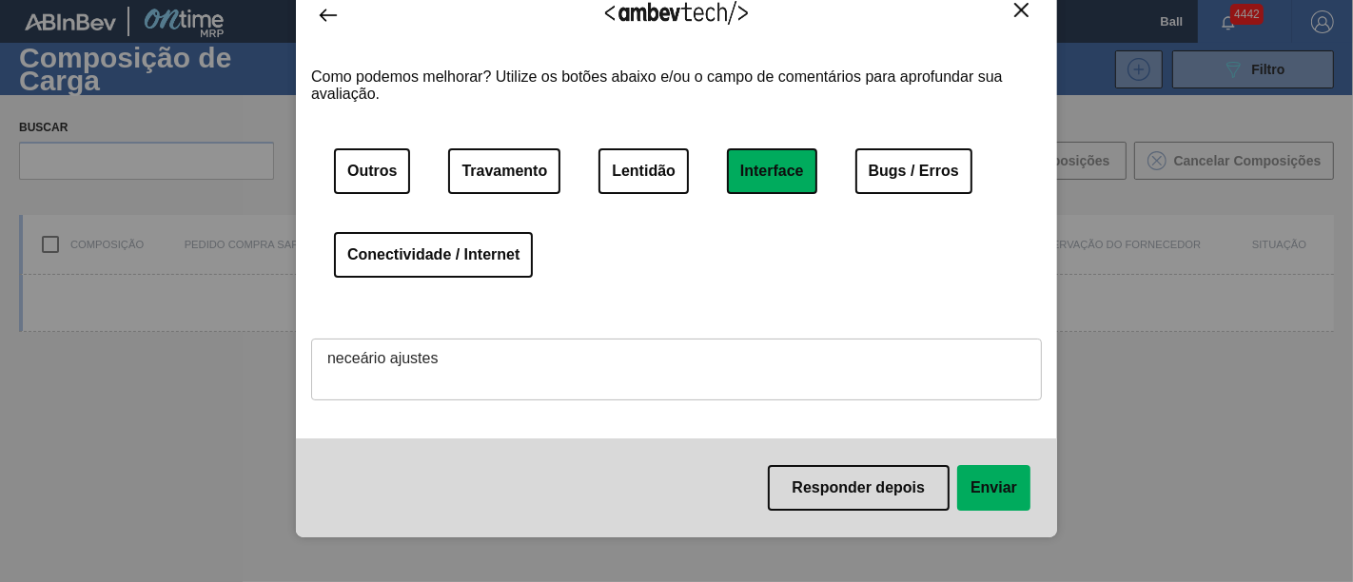
drag, startPoint x: 347, startPoint y: 360, endPoint x: 357, endPoint y: 390, distance: 31.9
click at [284, 390] on div "Agradecemos seu feedback! Em uma escala de 0 a 10, o quanto você recomendaria o…" at bounding box center [676, 291] width 1353 height 582
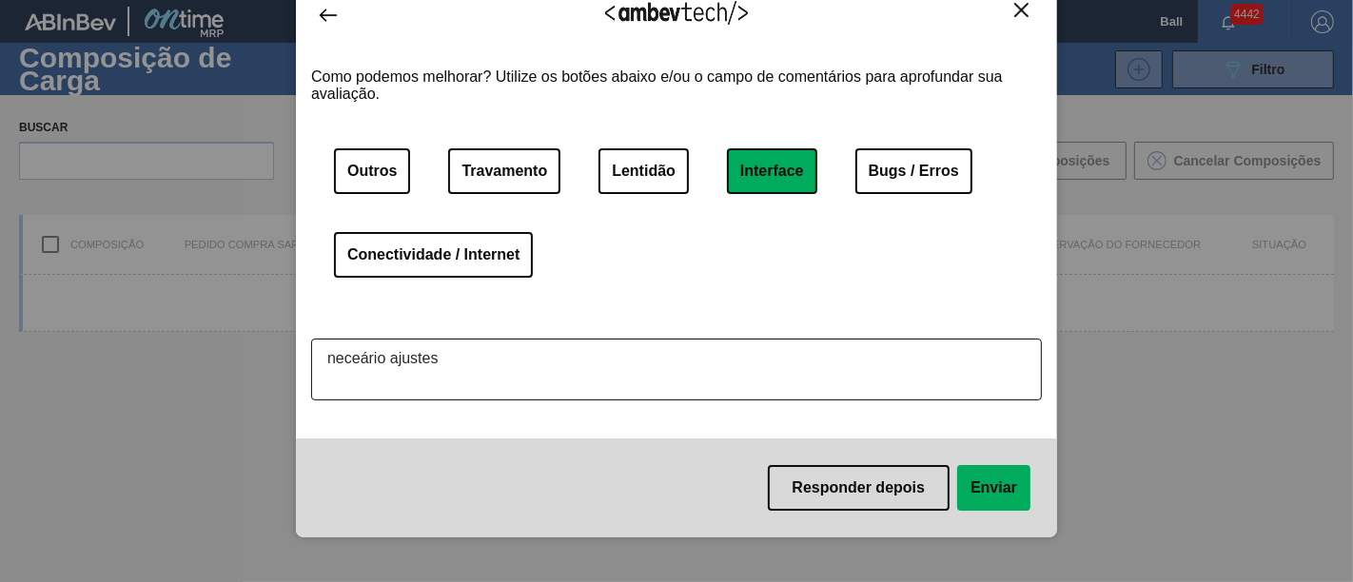
click at [361, 364] on textarea "neceário ajustes" at bounding box center [676, 370] width 731 height 62
click at [400, 363] on textarea "necessário ajustes" at bounding box center [676, 370] width 731 height 62
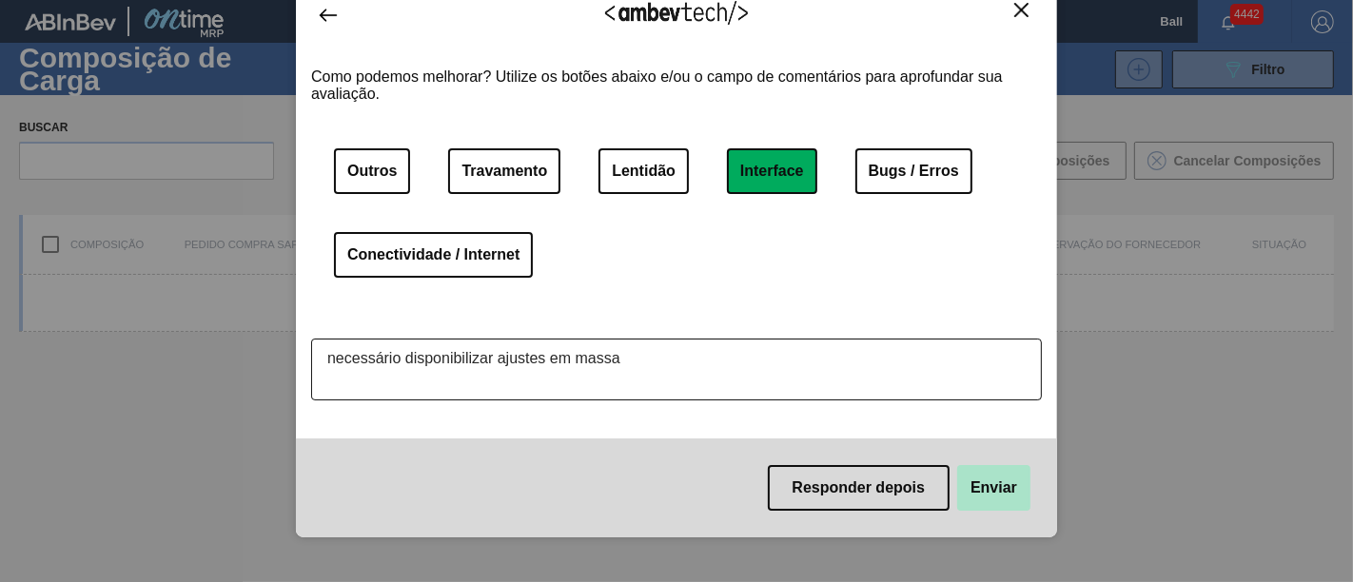
type textarea "necessário disponibilizar ajustes em massa"
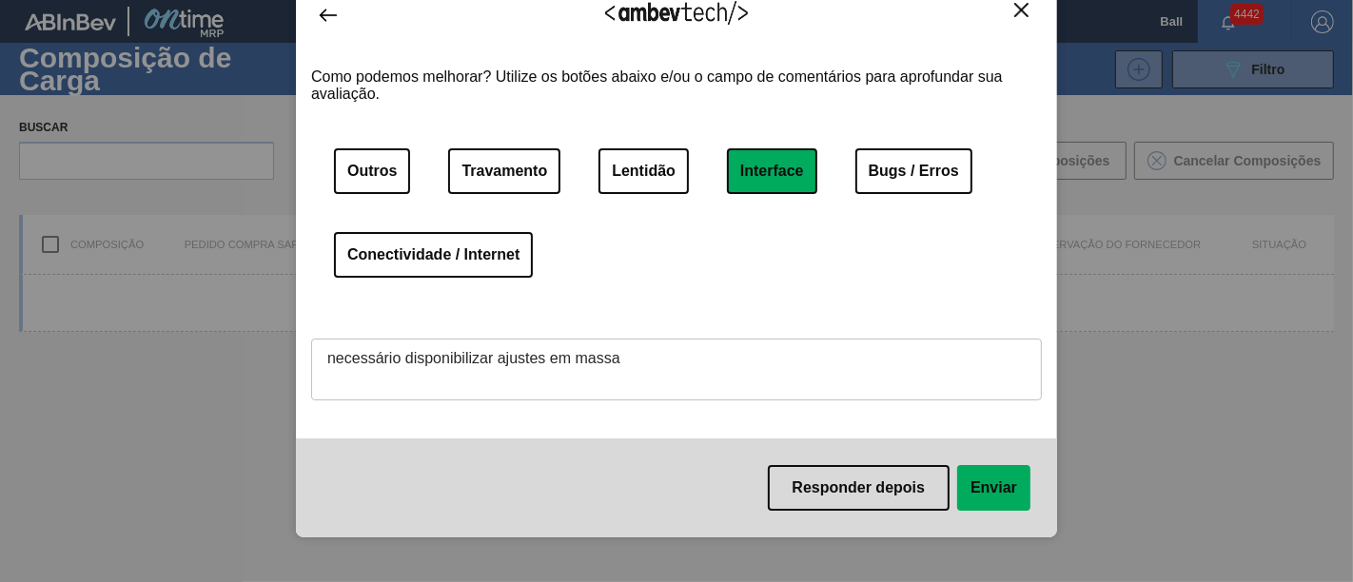
click at [999, 483] on button "Enviar" at bounding box center [993, 488] width 73 height 46
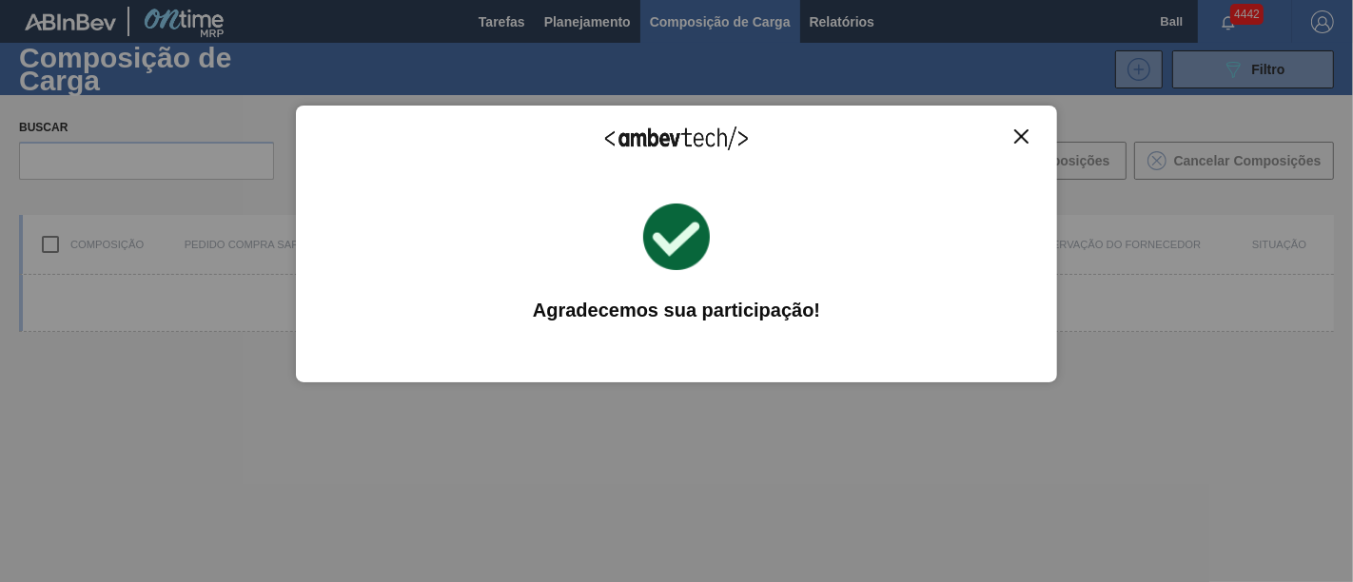
click at [1025, 136] on img "Close" at bounding box center [1021, 136] width 14 height 14
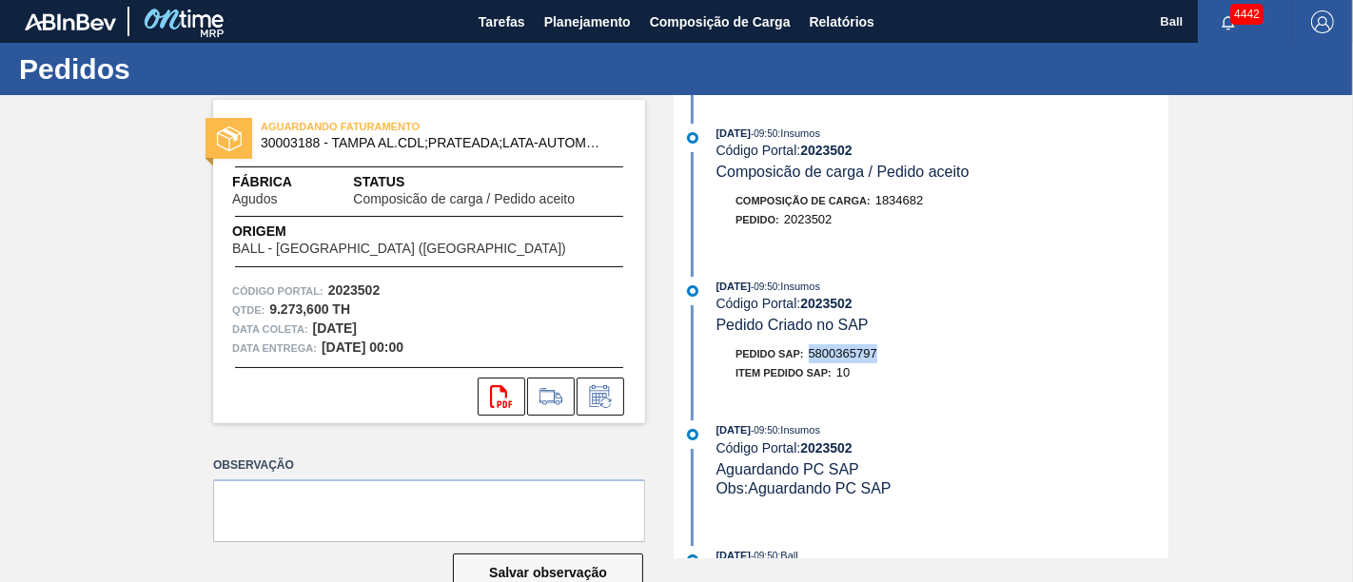
drag, startPoint x: 885, startPoint y: 365, endPoint x: 806, endPoint y: 366, distance: 79.0
click at [806, 364] on div "Pedido SAP: 5800365797" at bounding box center [943, 353] width 452 height 19
copy span "5800365797"
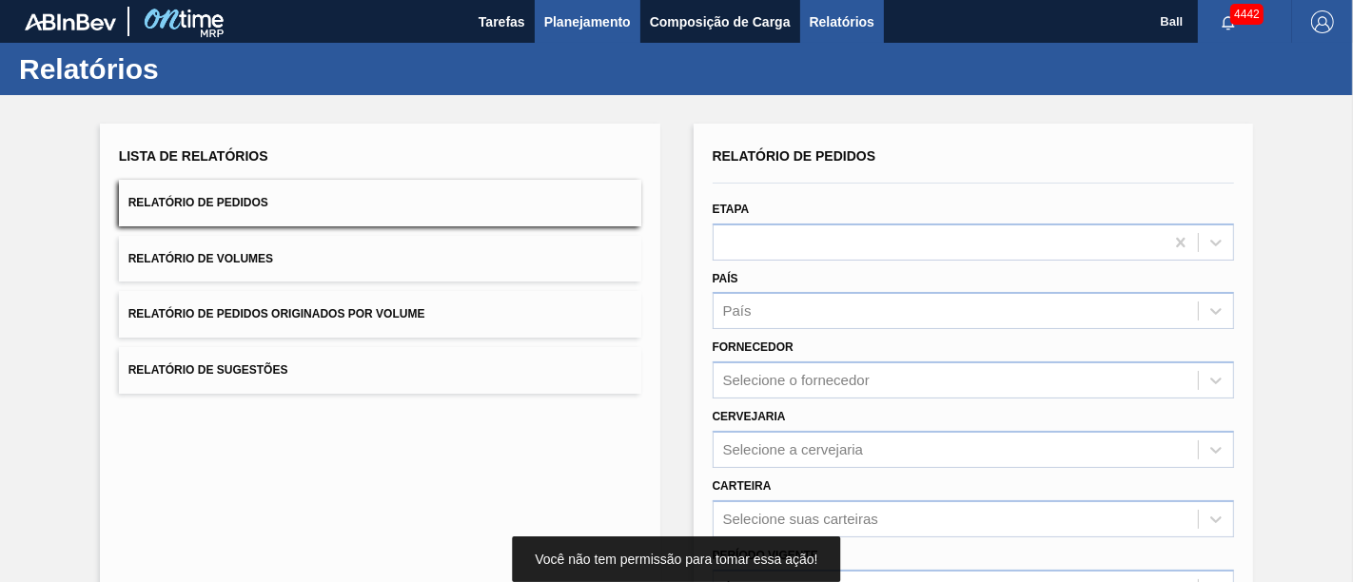
click at [605, 20] on span "Planejamento" at bounding box center [587, 21] width 87 height 23
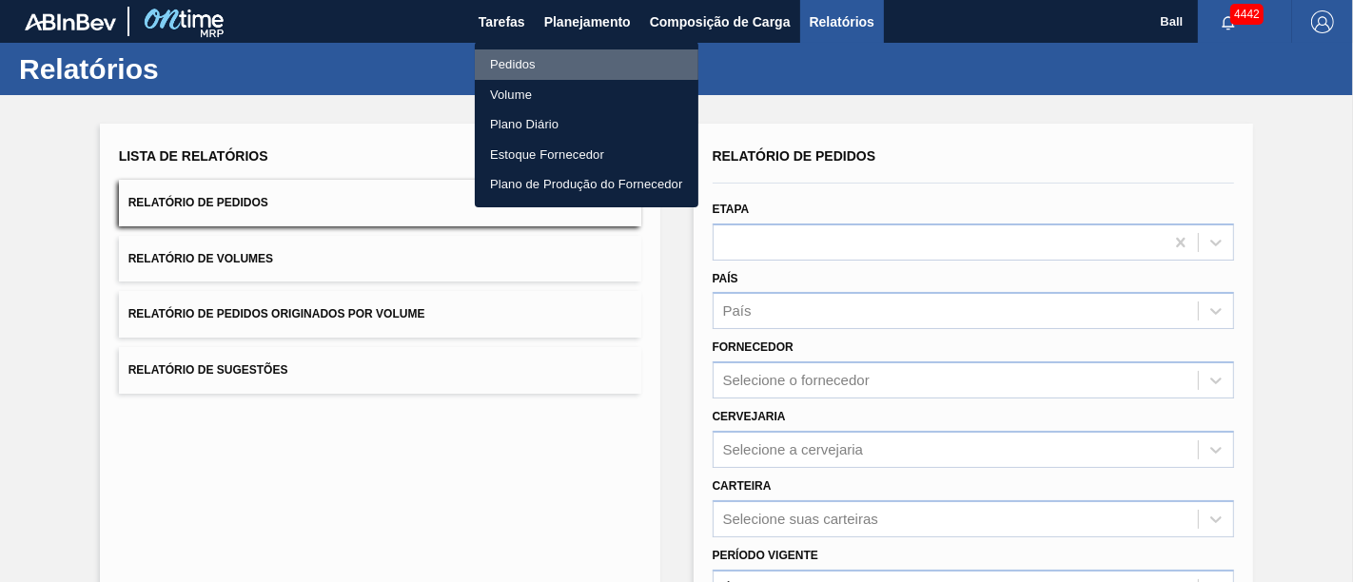
click at [548, 55] on li "Pedidos" at bounding box center [587, 64] width 224 height 30
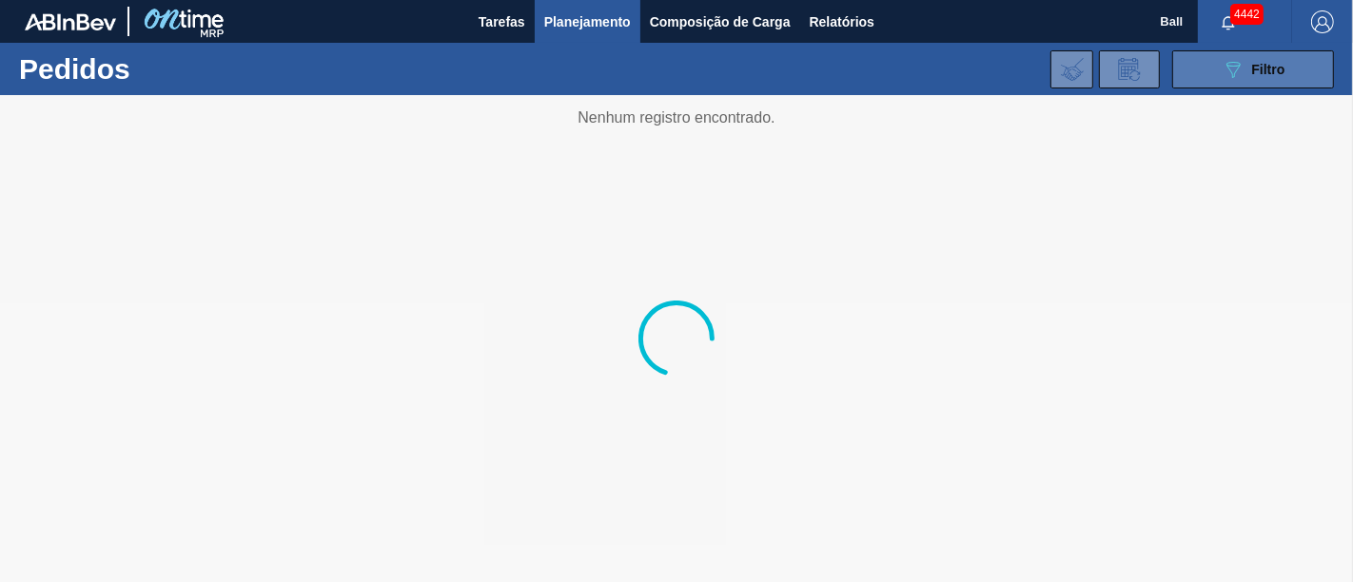
click at [1313, 67] on button "089F7B8B-B2A5-4AFE-B5C0-19BA573D28AC Filtro" at bounding box center [1253, 69] width 162 height 38
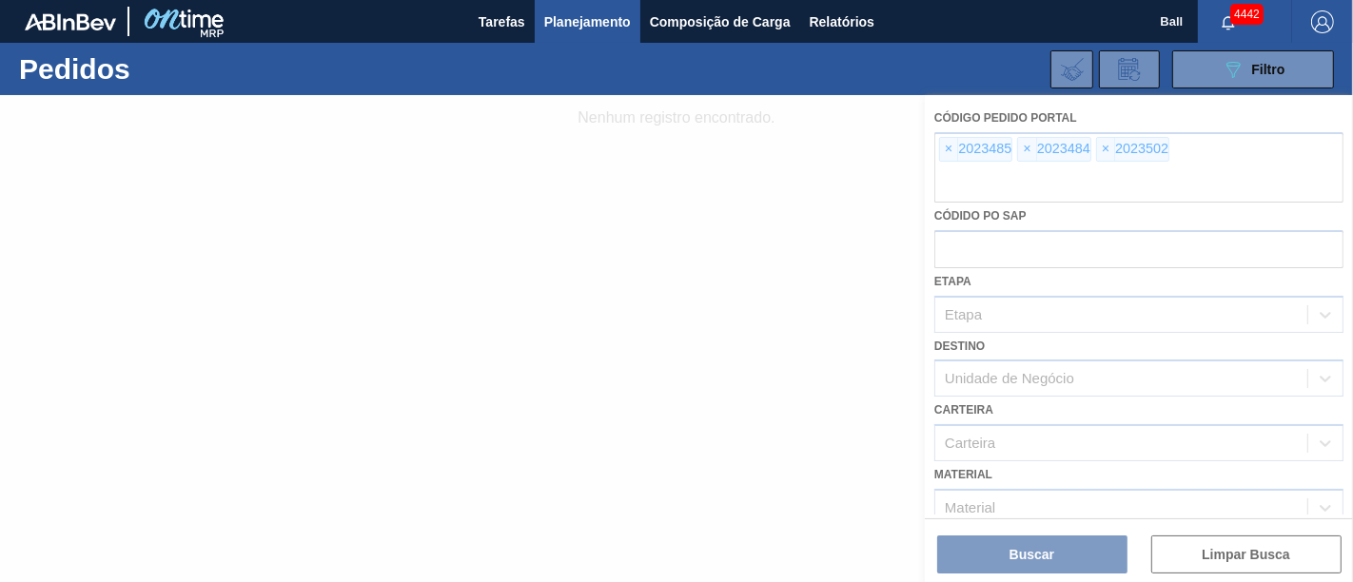
click at [950, 141] on div at bounding box center [676, 338] width 1353 height 487
click at [942, 144] on div at bounding box center [676, 338] width 1353 height 487
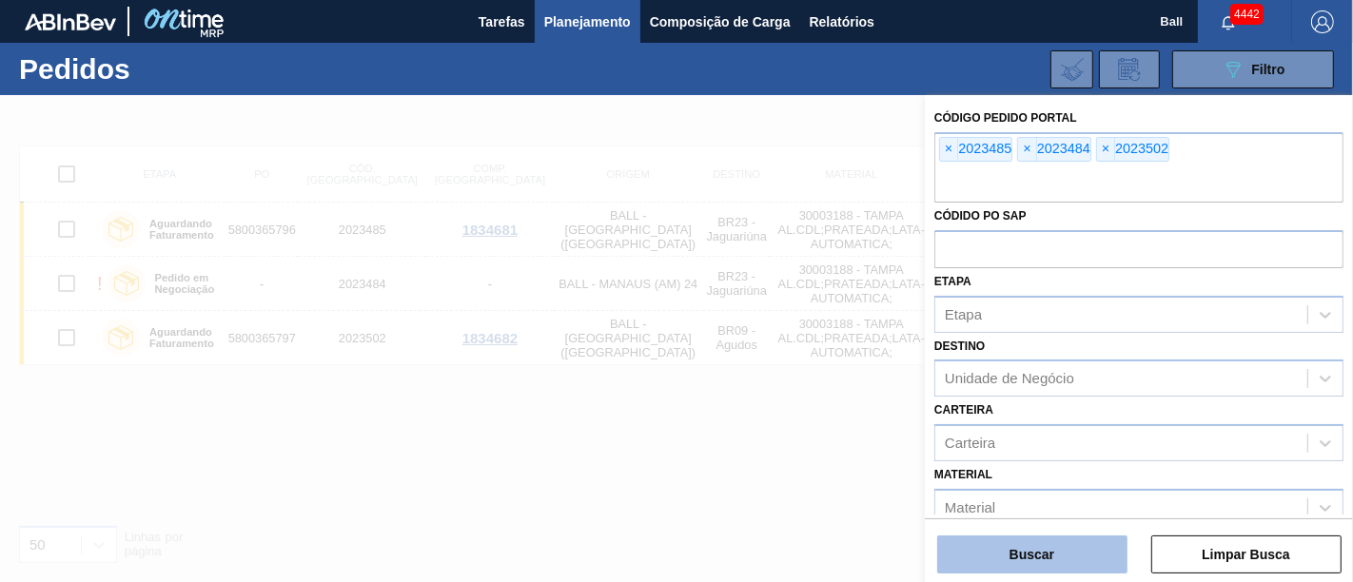
click at [1047, 550] on button "Buscar" at bounding box center [1032, 555] width 190 height 38
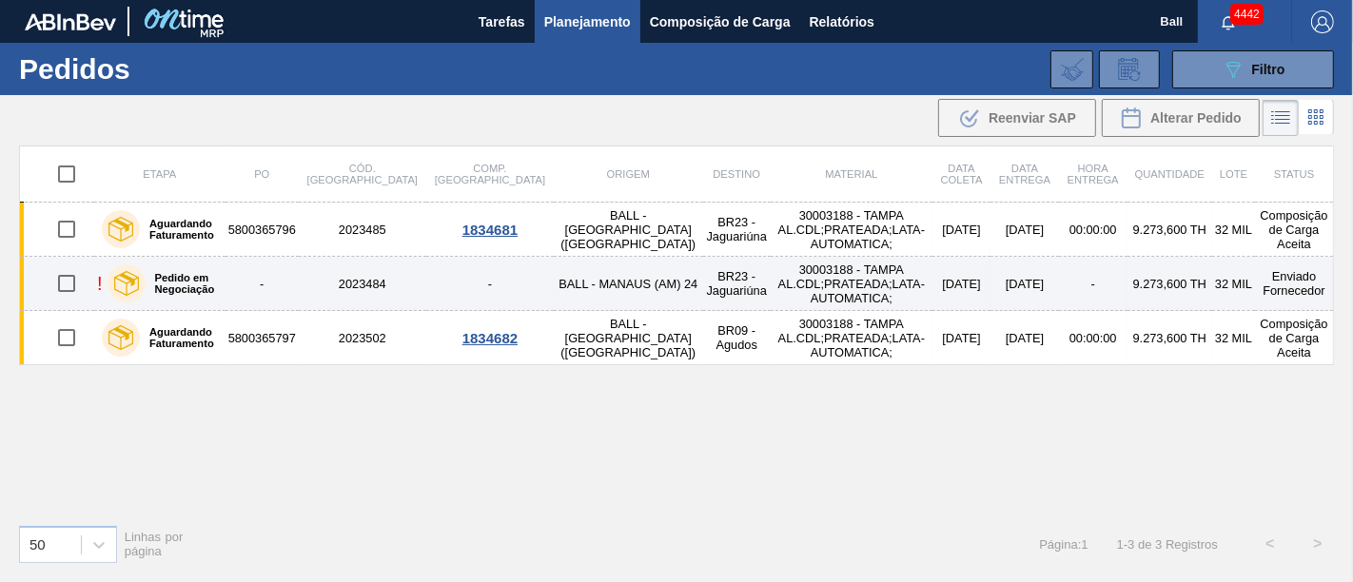
click at [933, 276] on td "[DATE]" at bounding box center [962, 284] width 58 height 54
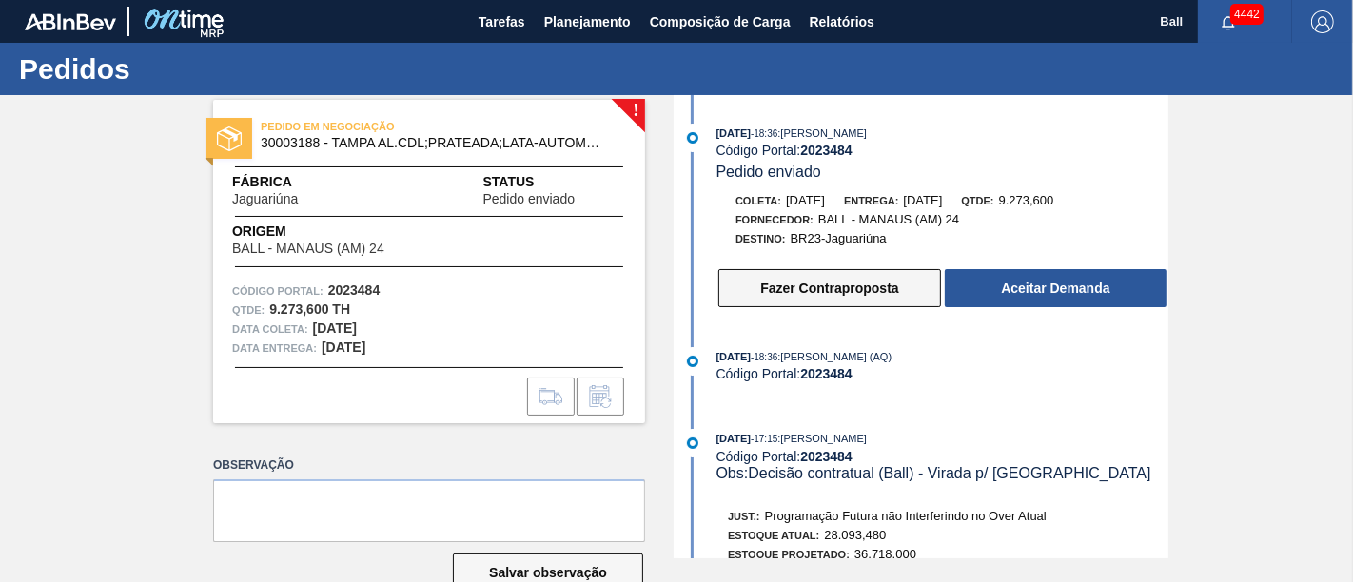
click at [839, 278] on button "Fazer Contraproposta" at bounding box center [829, 288] width 223 height 38
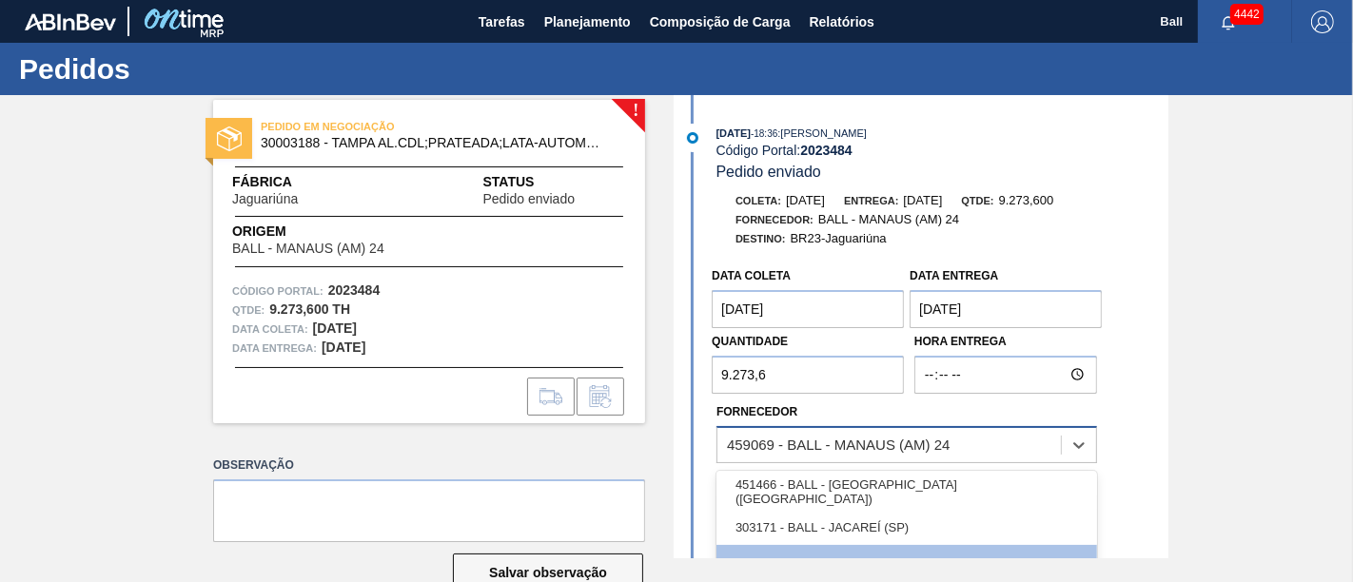
scroll to position [13, 0]
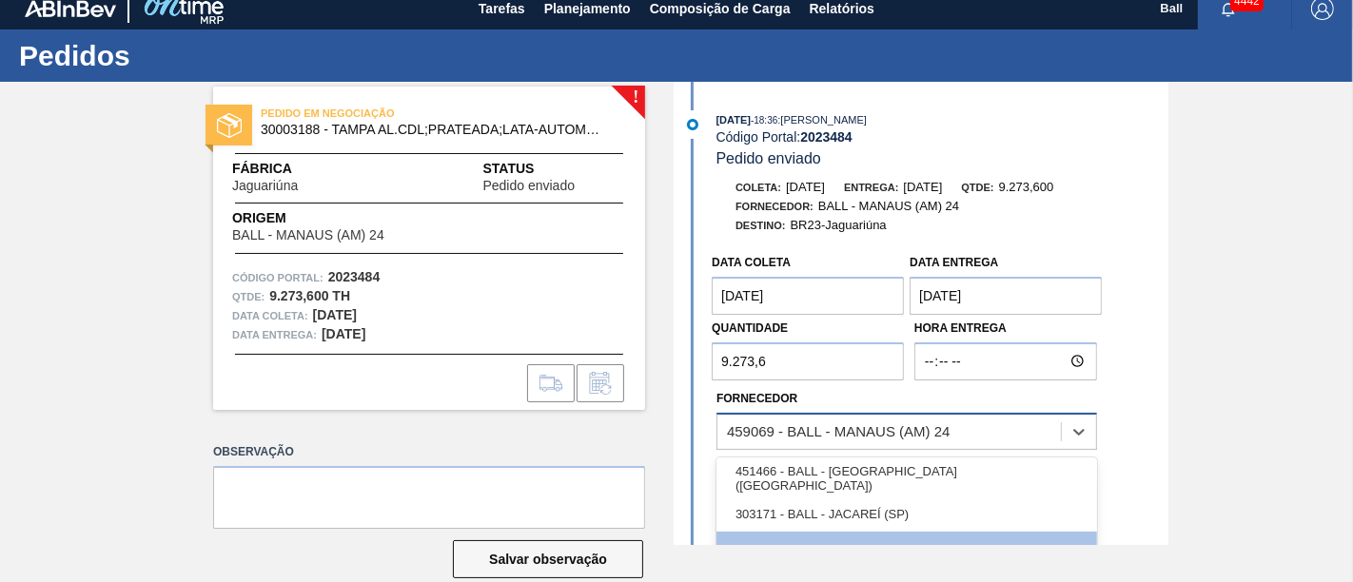
click at [791, 449] on div "459069 - BALL - MANAUS (AM) 24" at bounding box center [907, 431] width 381 height 37
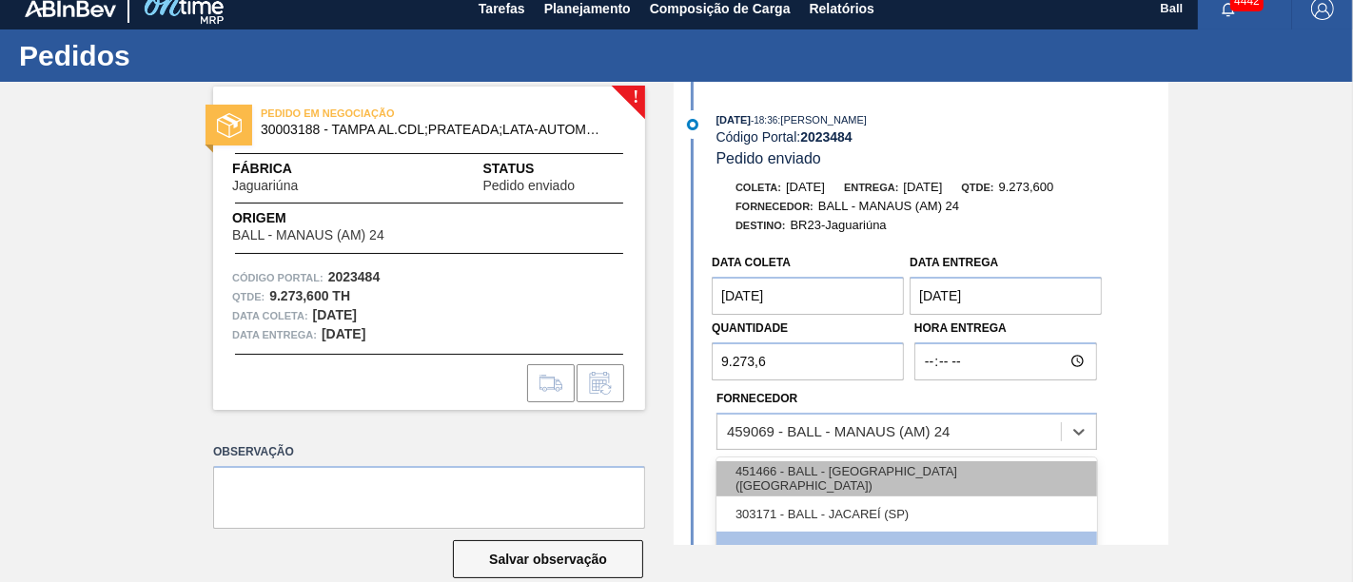
click at [788, 474] on div "451466 - BALL - [GEOGRAPHIC_DATA] ([GEOGRAPHIC_DATA])" at bounding box center [907, 479] width 381 height 35
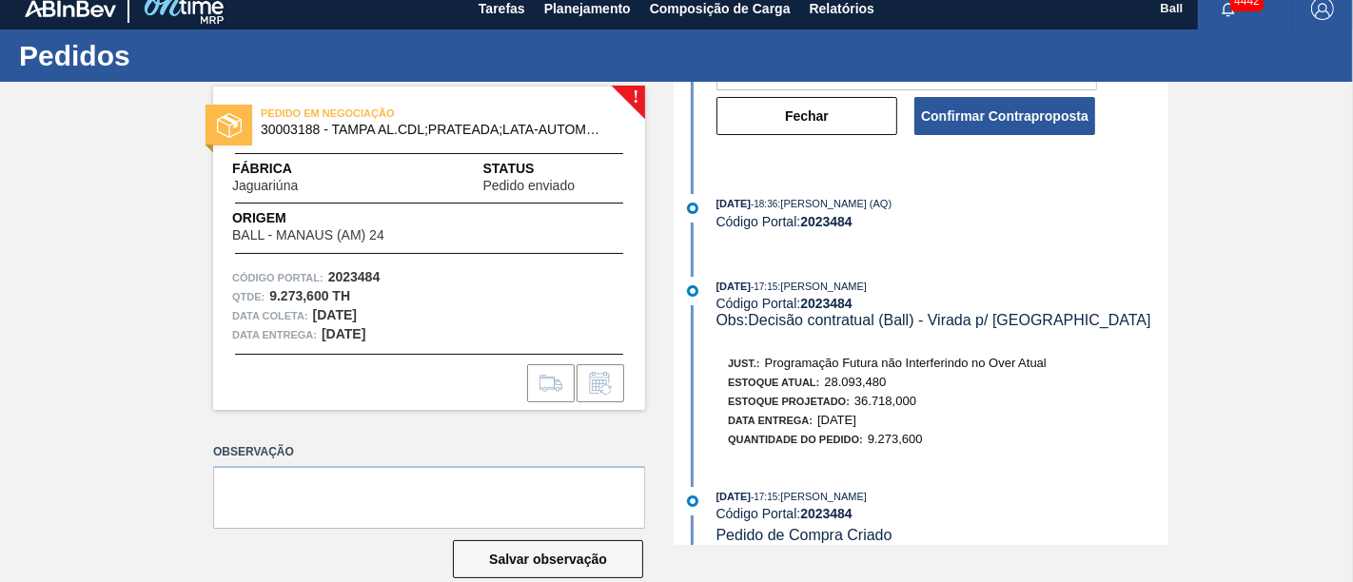
scroll to position [285, 0]
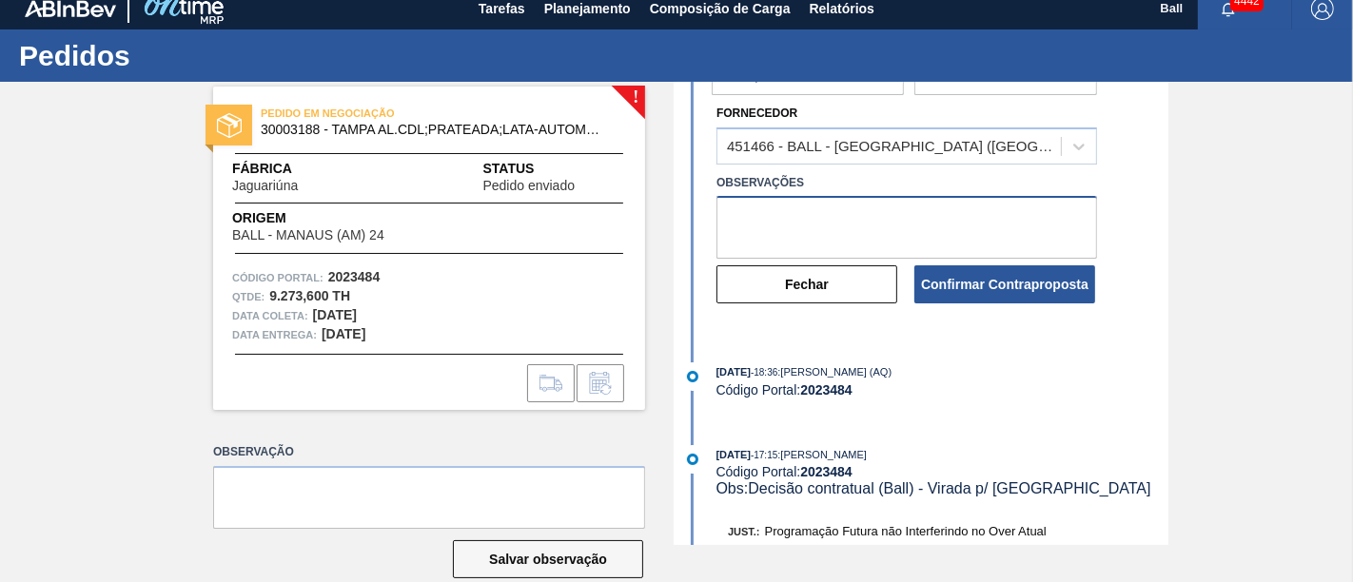
click at [983, 234] on textarea at bounding box center [907, 227] width 381 height 63
type textarea "mix"
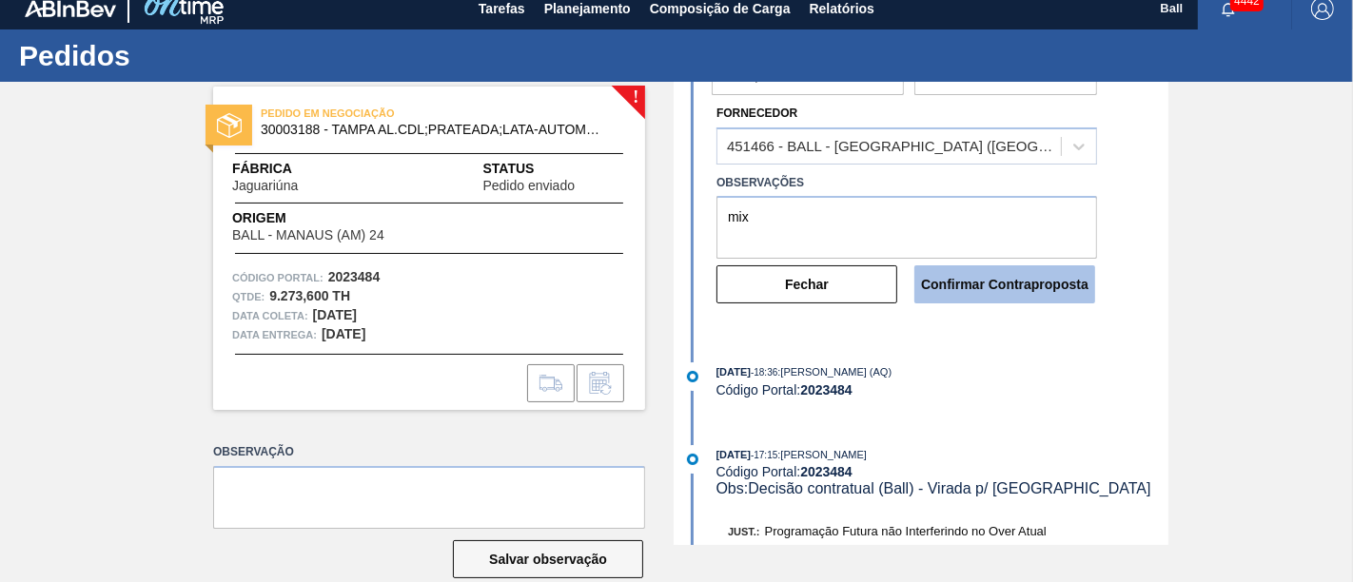
click at [978, 287] on button "Confirmar Contraproposta" at bounding box center [1004, 284] width 181 height 38
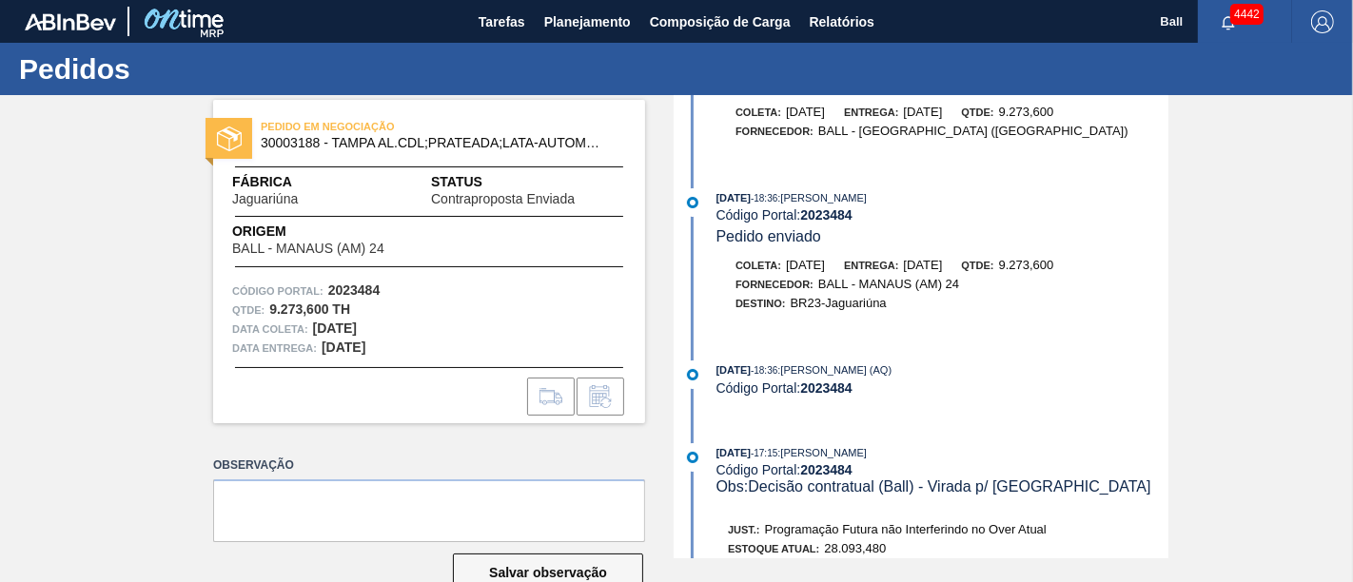
scroll to position [0, 0]
